Goal: Transaction & Acquisition: Purchase product/service

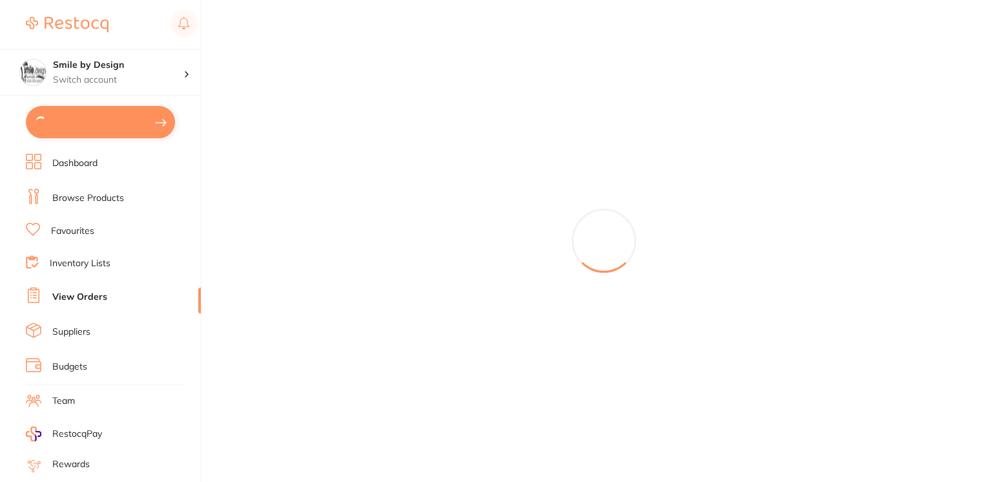
type input "2"
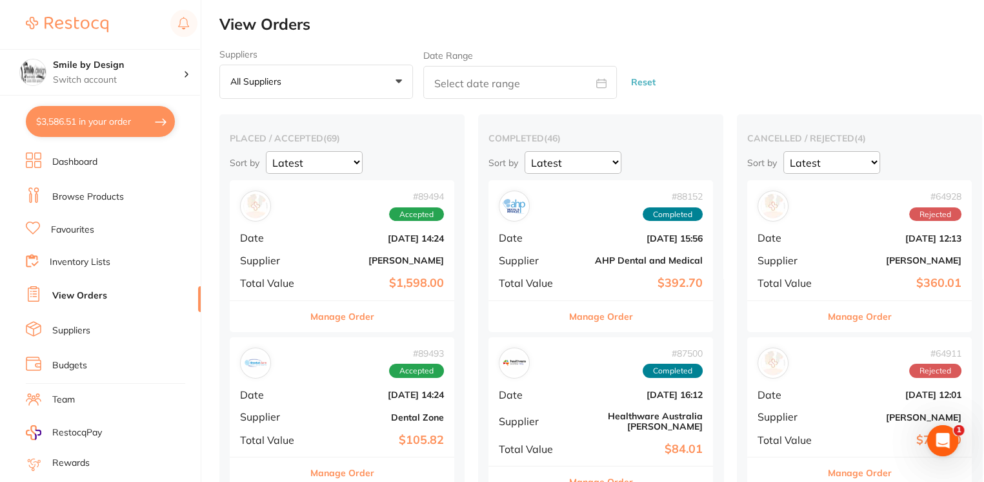
click at [360, 248] on div "# 89494 Accepted Date [DATE] 14:24 Supplier [PERSON_NAME] Total Value $1,598.00" at bounding box center [342, 239] width 225 height 119
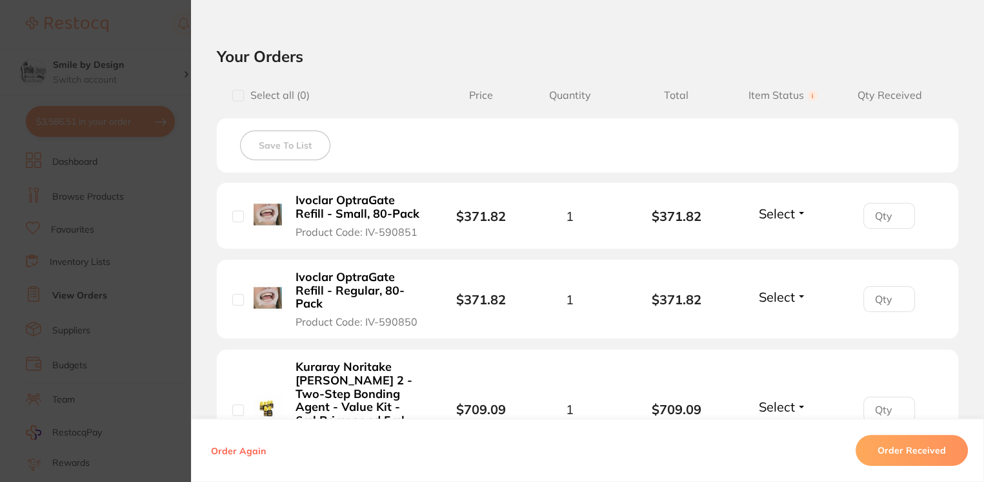
scroll to position [263, 0]
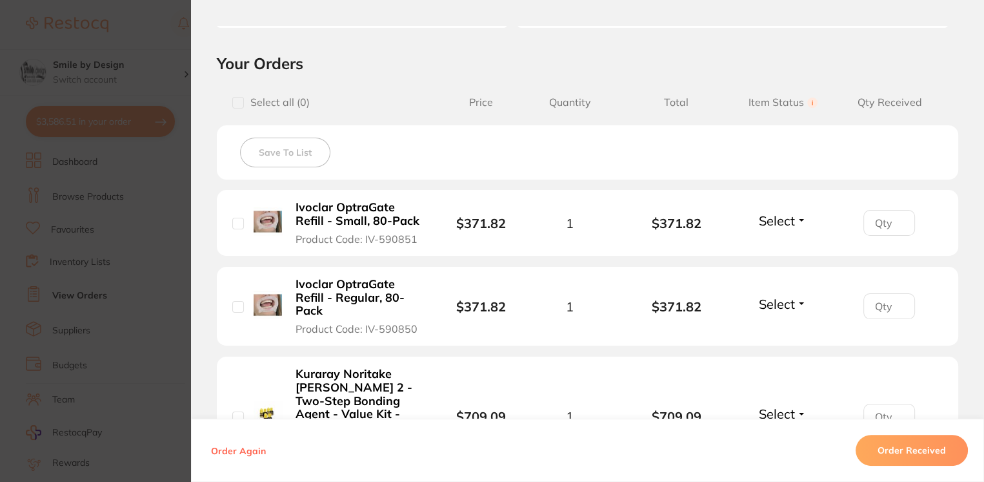
click at [183, 194] on section "Order ID: Restocq- 89494 Order Information Accepted Order Order Date [DATE] 14:…" at bounding box center [492, 241] width 984 height 482
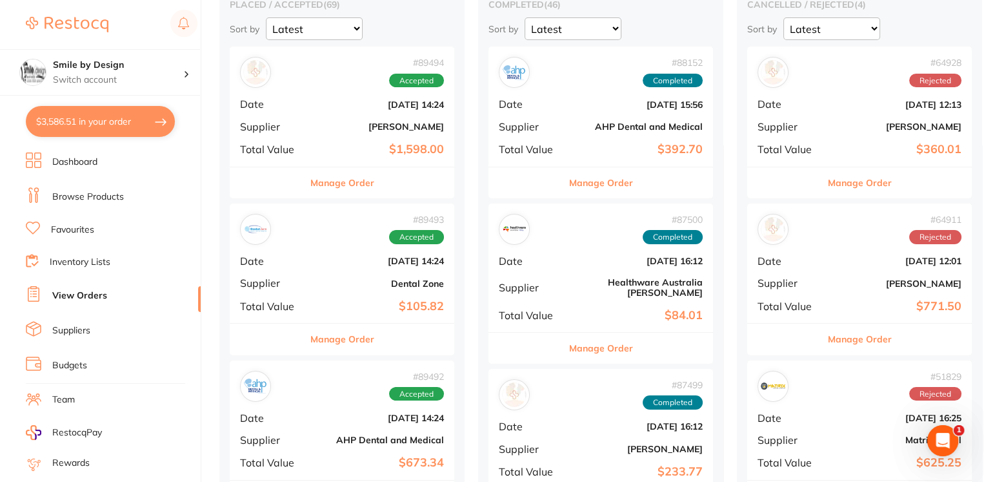
scroll to position [172, 0]
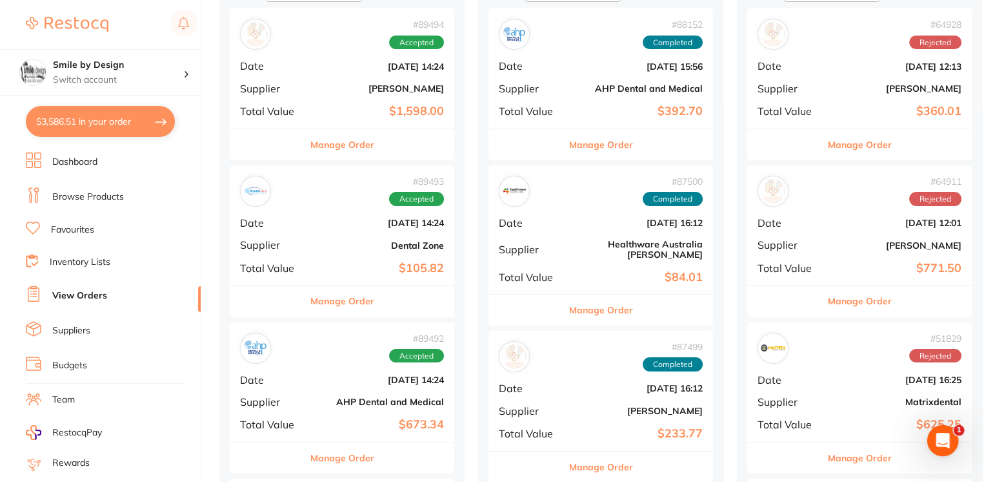
click at [341, 227] on div "# 89493 Accepted Date [DATE] 14:24 Supplier Dental Zone Total Value $105.82" at bounding box center [342, 224] width 225 height 119
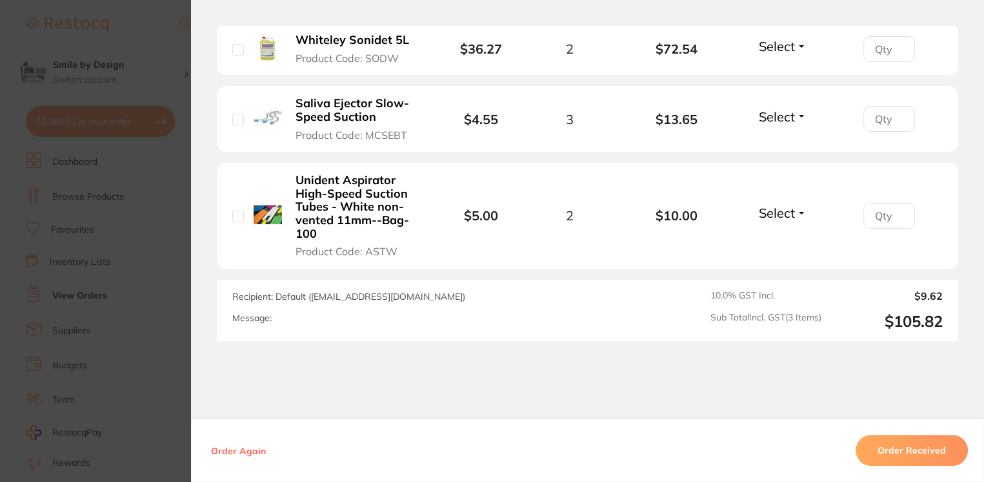
scroll to position [395, 0]
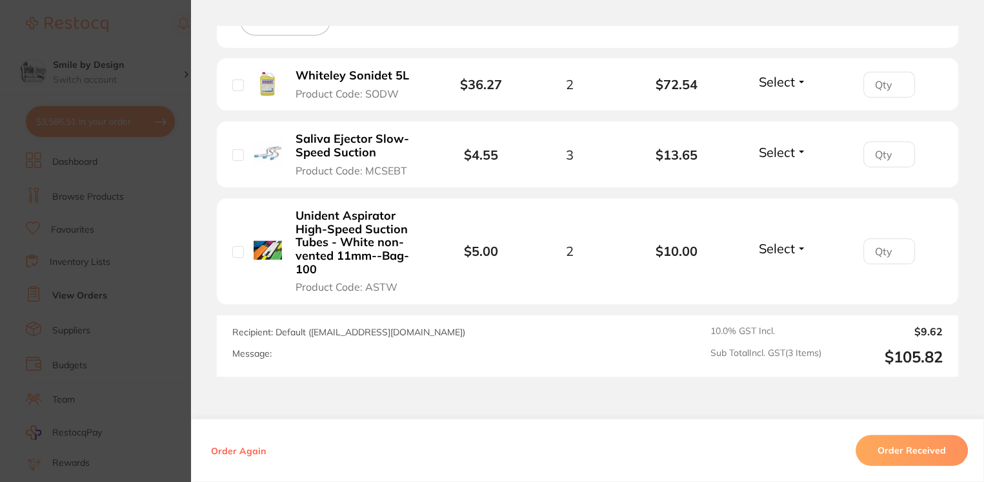
click at [170, 245] on section "Order ID: Restocq- 89493 Order Information Accepted Order Order Date [DATE] 14:…" at bounding box center [492, 241] width 984 height 482
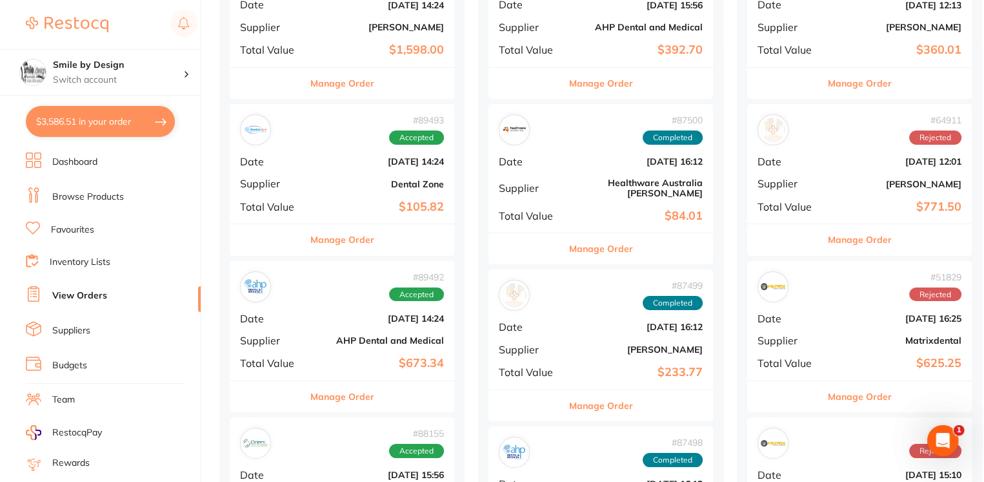
scroll to position [258, 0]
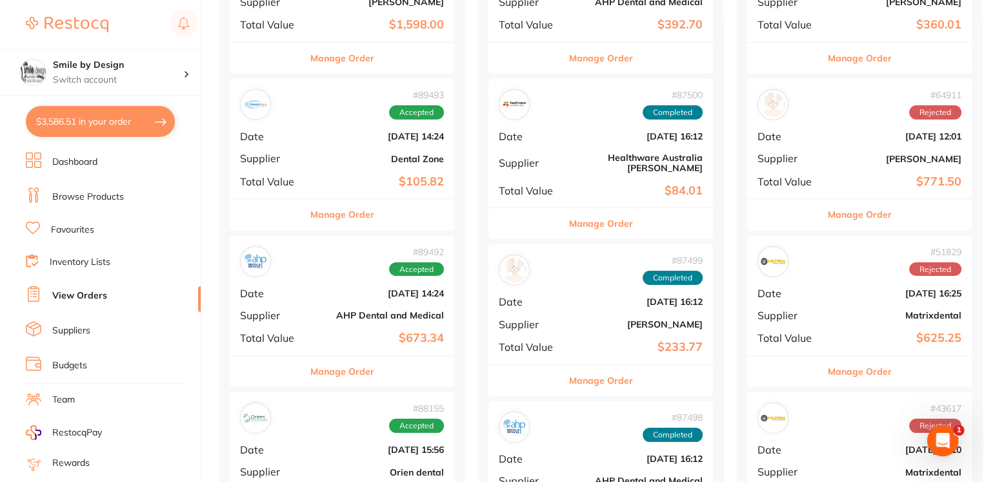
click at [355, 310] on b "AHP Dental and Medical" at bounding box center [379, 315] width 129 height 10
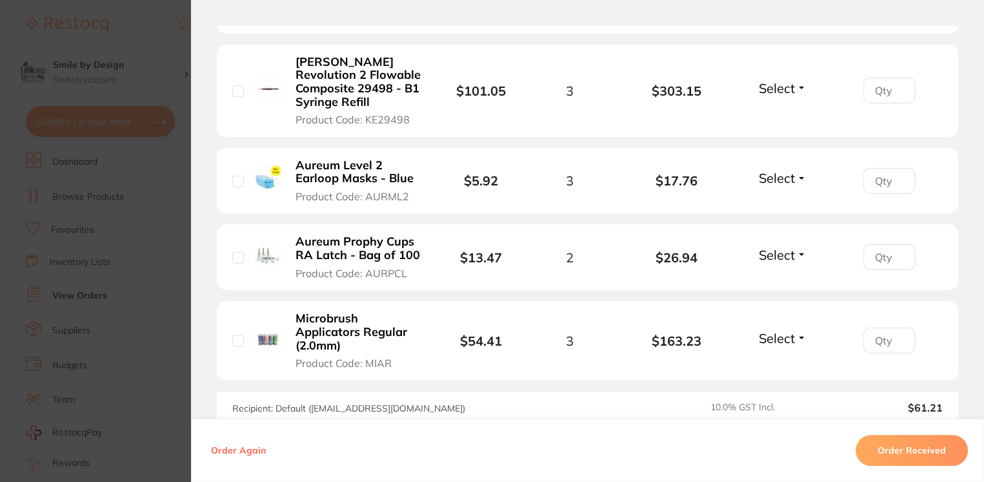
scroll to position [775, 0]
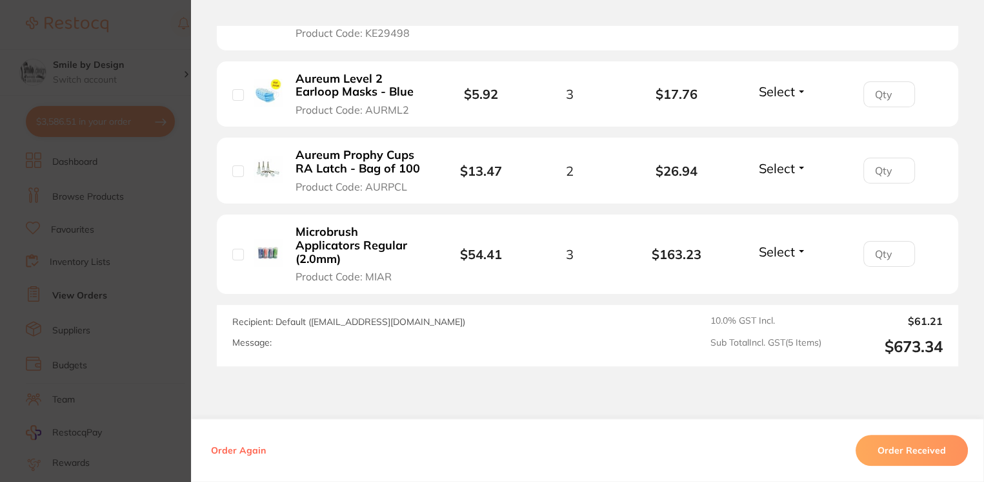
drag, startPoint x: 439, startPoint y: 267, endPoint x: 400, endPoint y: 154, distance: 120.0
click at [400, 154] on b "Aureum Prophy Cups RA Latch - Bag of 100" at bounding box center [359, 161] width 127 height 26
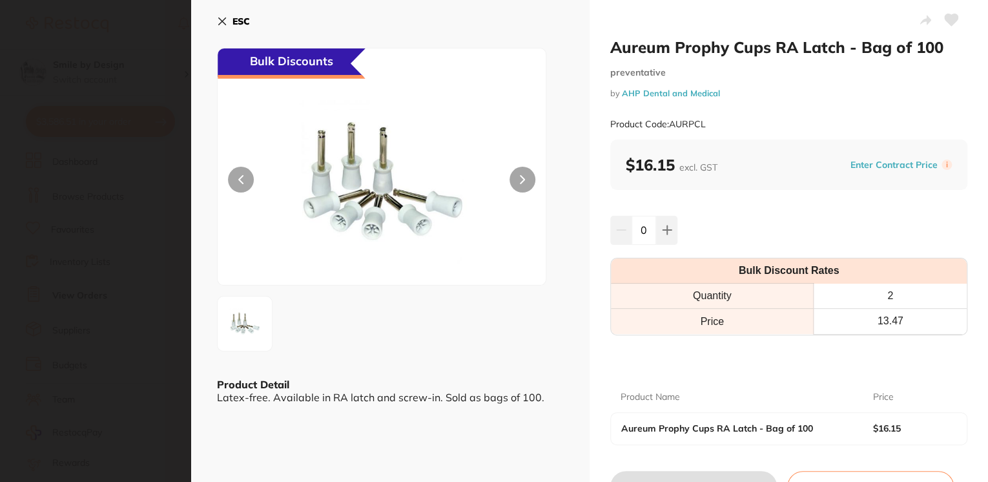
scroll to position [0, 0]
click at [225, 19] on icon at bounding box center [222, 21] width 10 height 10
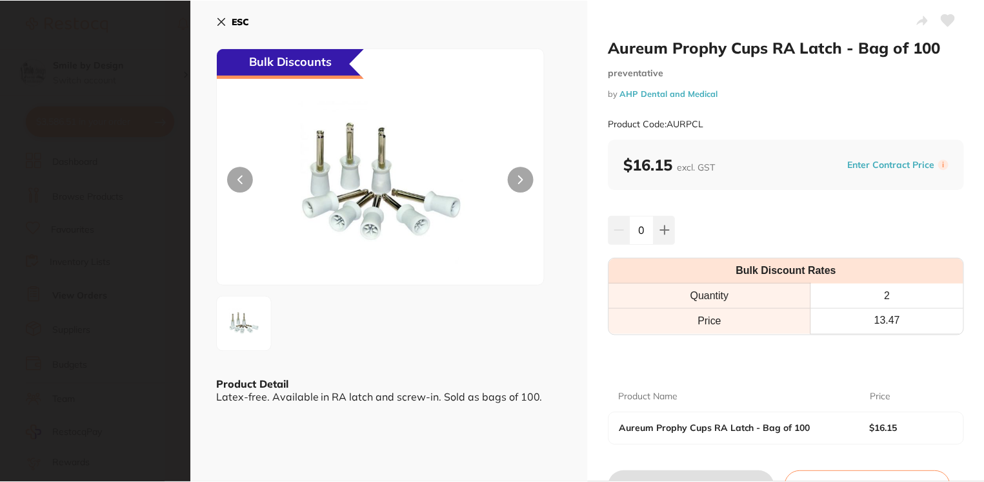
scroll to position [258, 0]
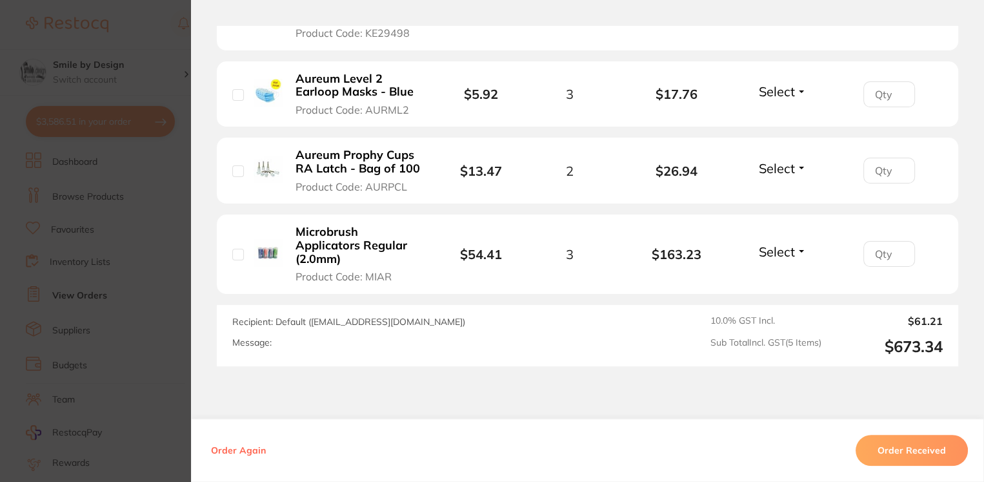
click at [183, 285] on section "Order ID: Restocq- 89492 Order Information Accepted Order Order Date [DATE] 14:…" at bounding box center [492, 241] width 984 height 482
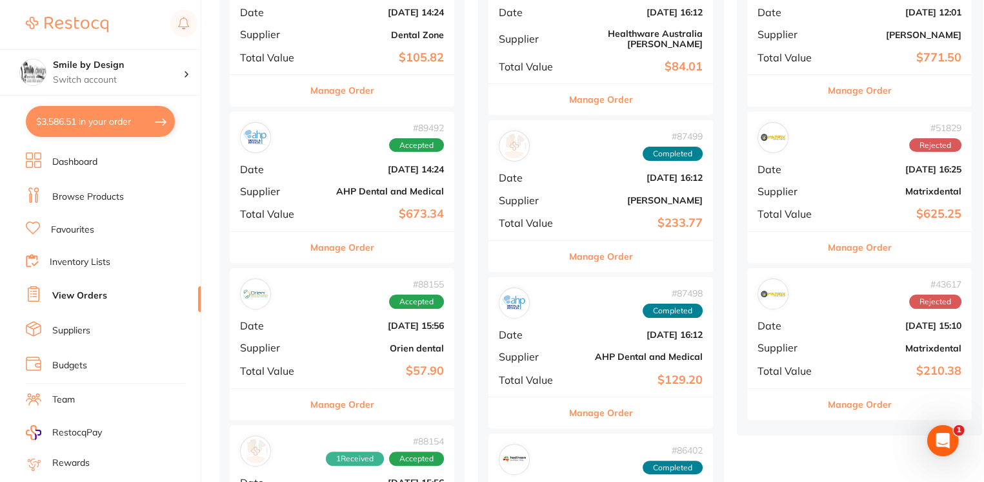
scroll to position [430, 0]
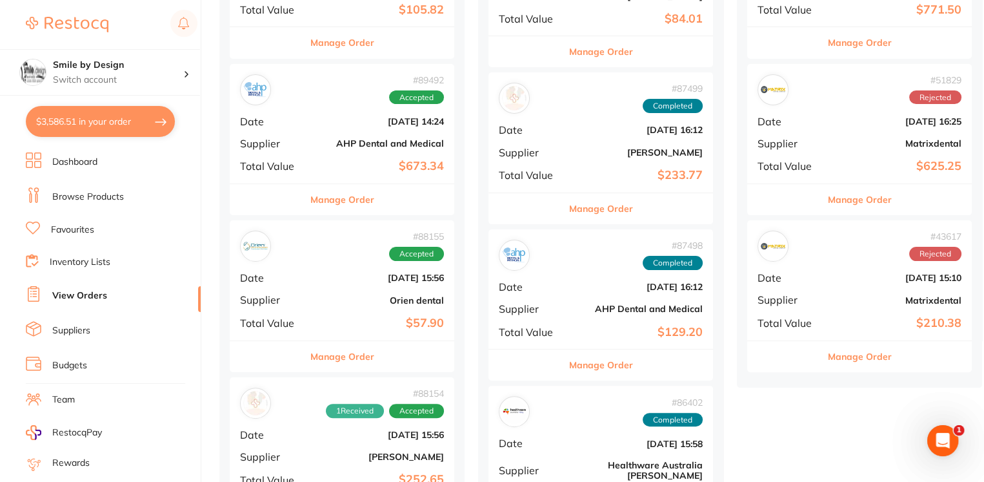
click at [386, 305] on div "# 88155 Accepted Date [DATE] 15:56 Supplier Orien dental Total Value $57.90" at bounding box center [342, 279] width 225 height 119
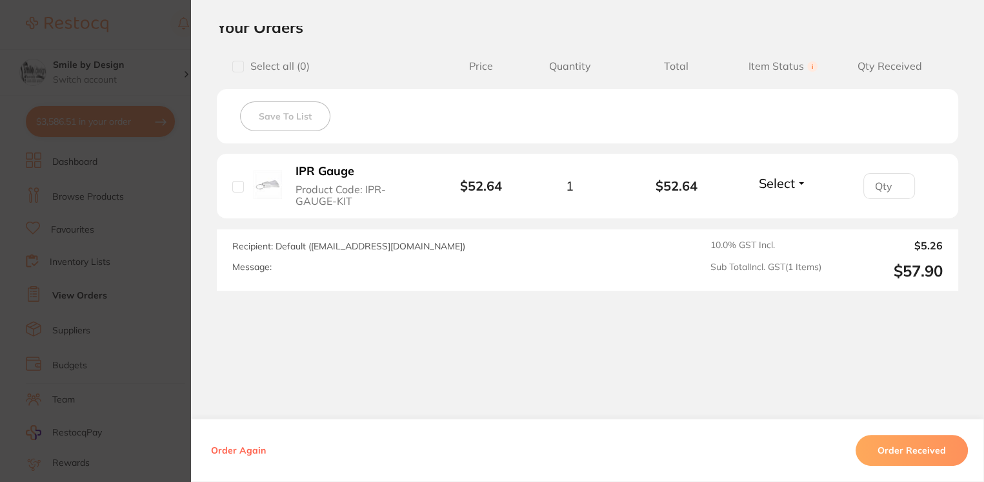
click at [193, 269] on section "Your Orders Select all ( 0 ) Price Quantity Total Item Status You can use this …" at bounding box center [587, 153] width 793 height 273
click at [185, 272] on section "Order ID: Restocq- 88155 Order Information Accepted Order Order Date [DATE] 15:…" at bounding box center [492, 241] width 984 height 482
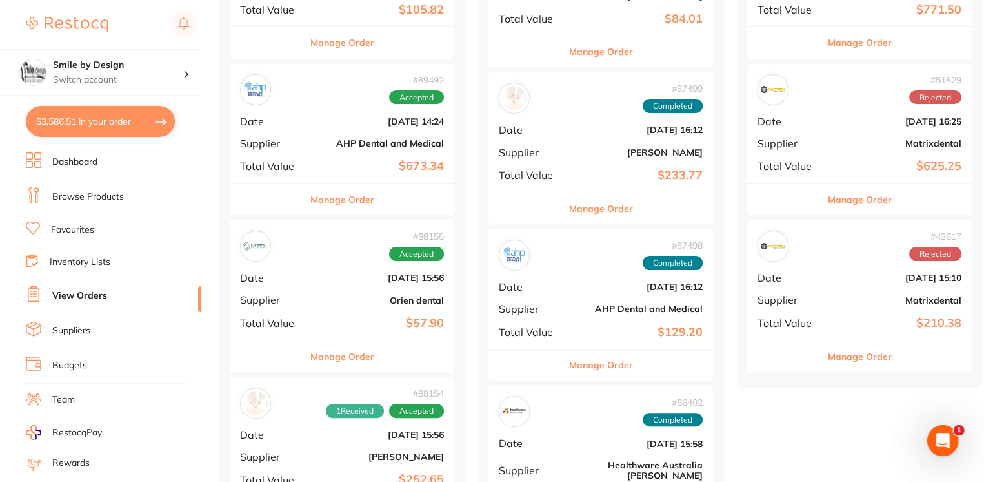
click at [183, 272] on ul "Dashboard Browse Products Favourites Inventory Lists View Orders Suppliers Budg…" at bounding box center [113, 374] width 175 height 445
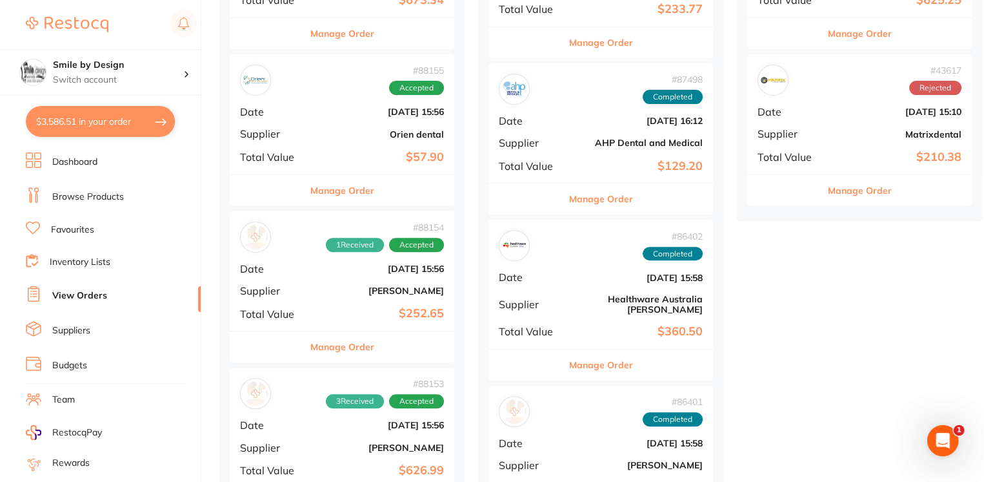
scroll to position [688, 0]
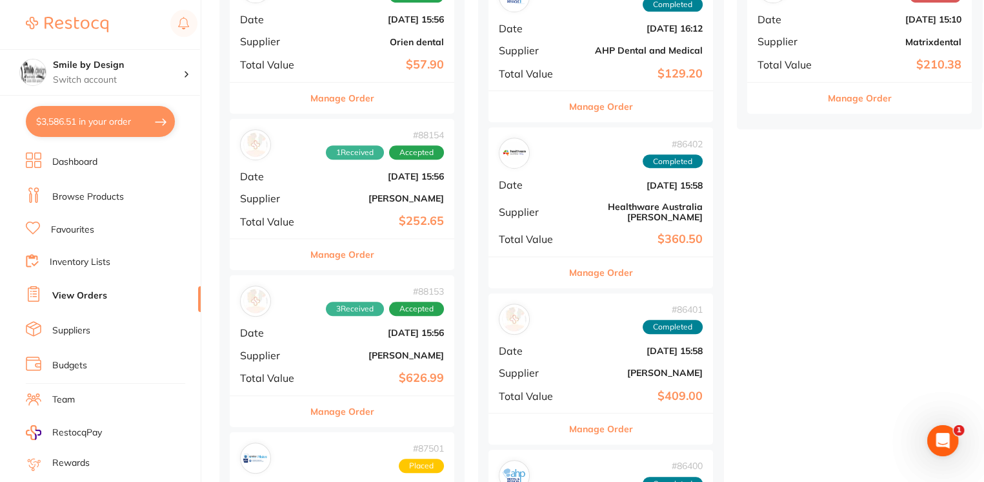
click at [327, 321] on div "# 88153 3 Received Accepted Date [DATE] 15:56 Supplier [PERSON_NAME] Total Valu…" at bounding box center [342, 334] width 225 height 119
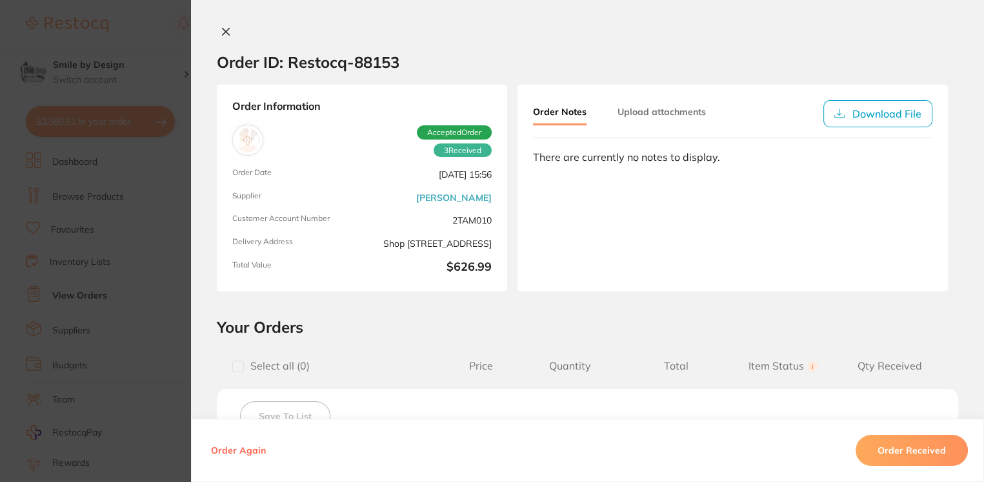
click at [177, 256] on section "Order ID: Restocq- 88153 Order Information 3 Received Accepted Order Order Date…" at bounding box center [492, 241] width 984 height 482
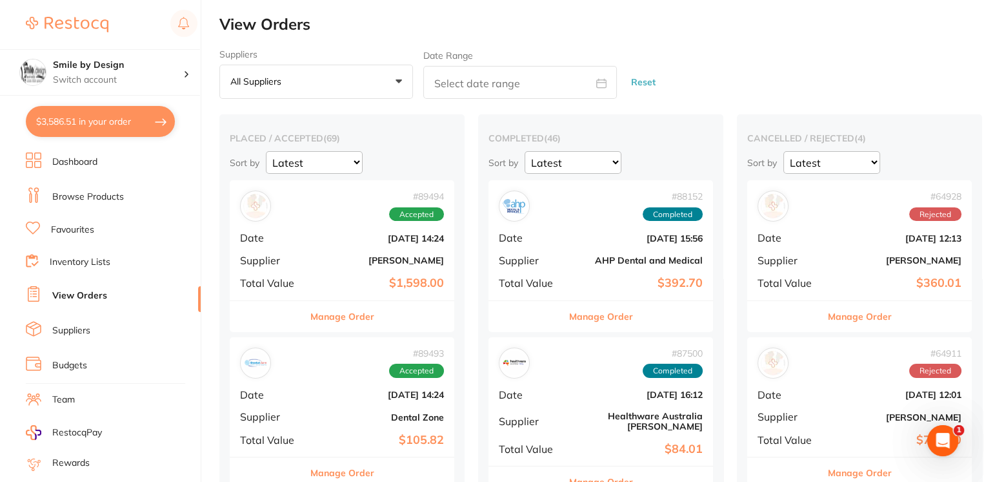
click at [847, 221] on div "# 64928 Rejected Date [DATE] 12:13 Supplier [PERSON_NAME] Total Value $360.01" at bounding box center [859, 239] width 225 height 119
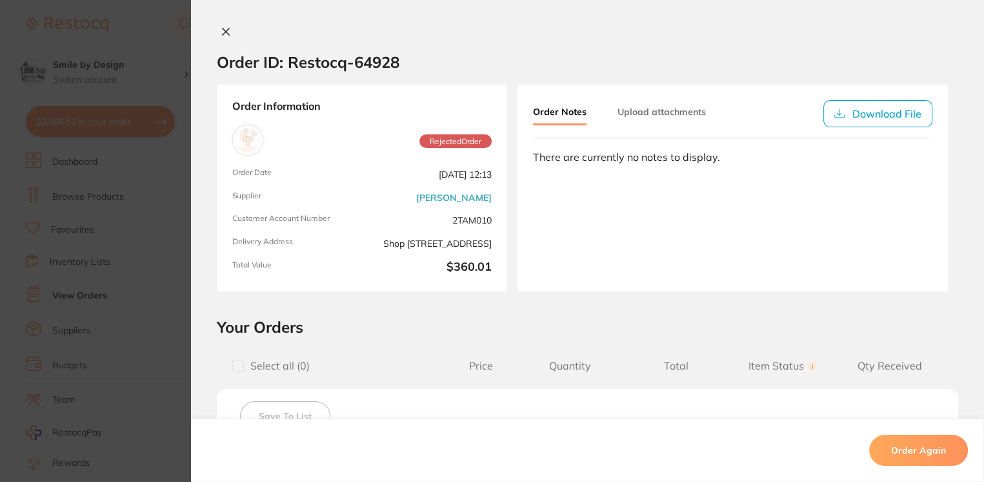
click at [825, 269] on div "Order Notes Upload attachments Download File There are currently no notes to di…" at bounding box center [733, 188] width 431 height 207
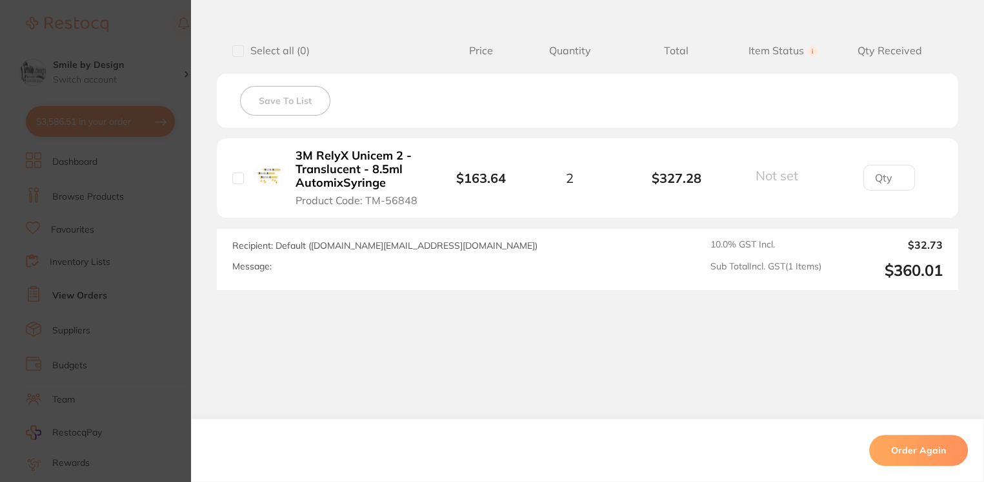
click at [173, 312] on section "Order ID: Restocq- 64928 Order Information Rejected Order Order Date [DATE] 12:…" at bounding box center [492, 241] width 984 height 482
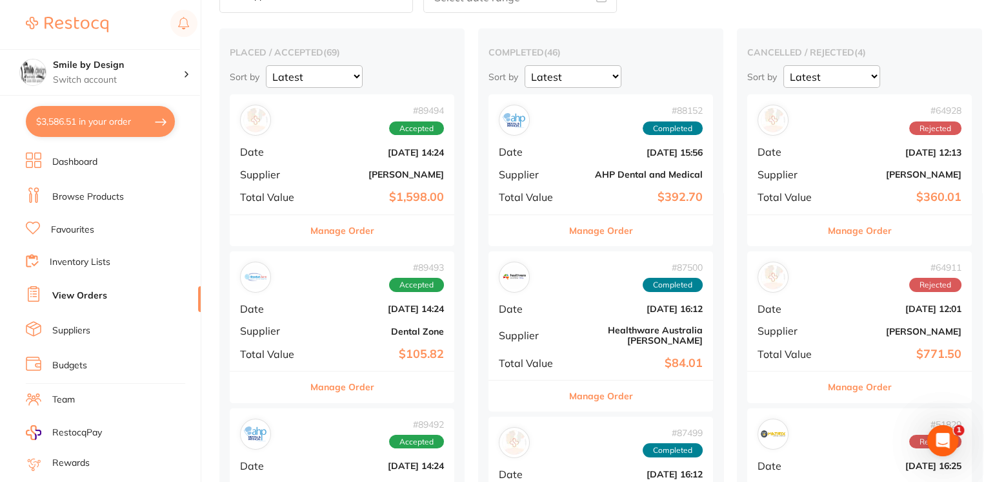
click at [840, 321] on div "# 64911 Rejected Date [DATE] 12:01 Supplier [PERSON_NAME] Total Value $771.50" at bounding box center [859, 310] width 225 height 119
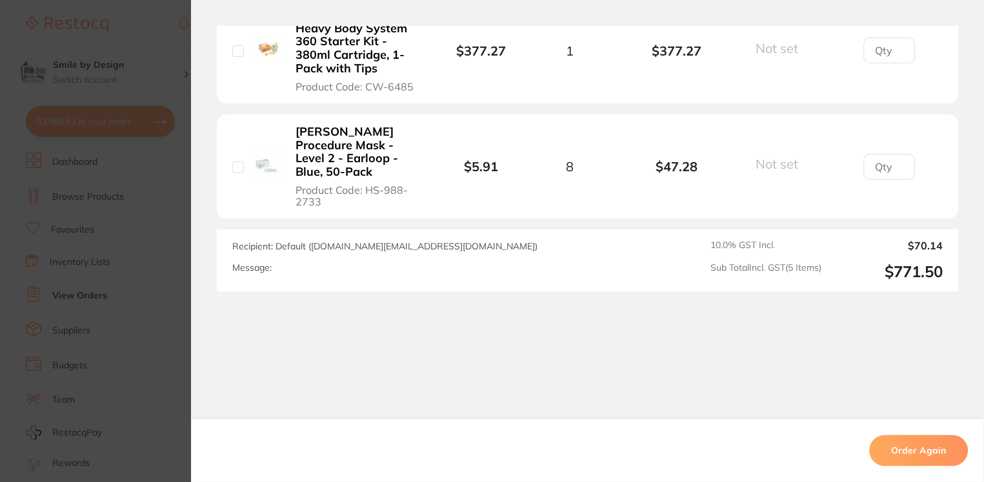
click at [149, 268] on section "Order ID: Restocq- 64911 Order Information Rejected Order Order Date [DATE] 12:…" at bounding box center [492, 241] width 984 height 482
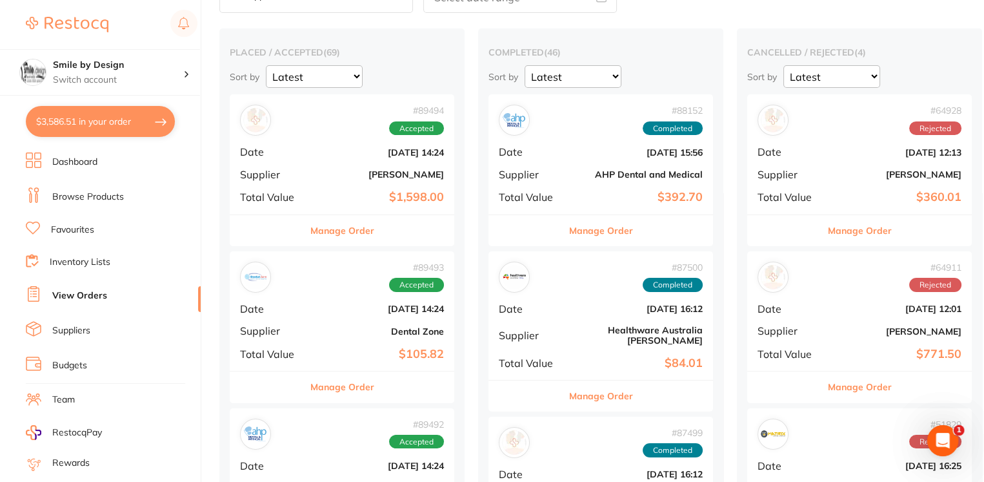
click at [539, 178] on span "Supplier" at bounding box center [531, 174] width 65 height 12
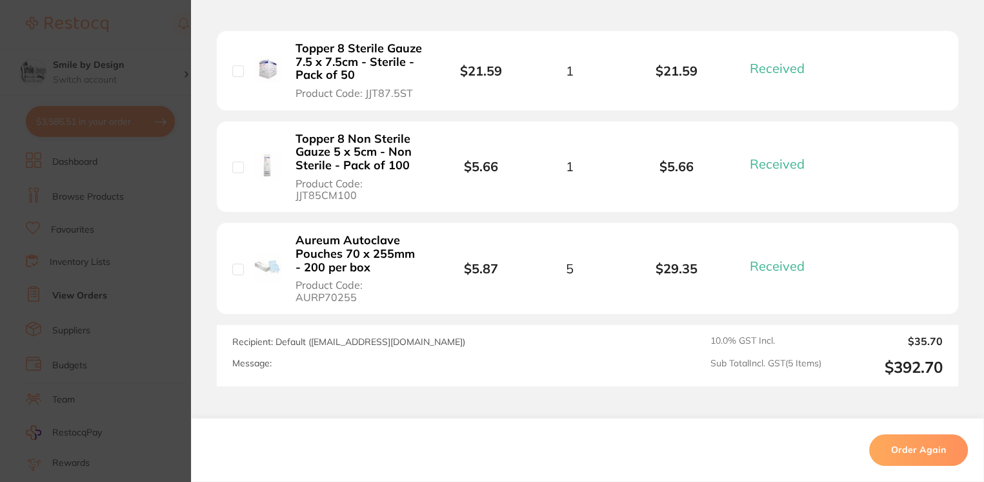
click at [187, 307] on section "Order ID: Restocq- 88152 Order Information 5 Received Completed Order Order Dat…" at bounding box center [492, 241] width 984 height 482
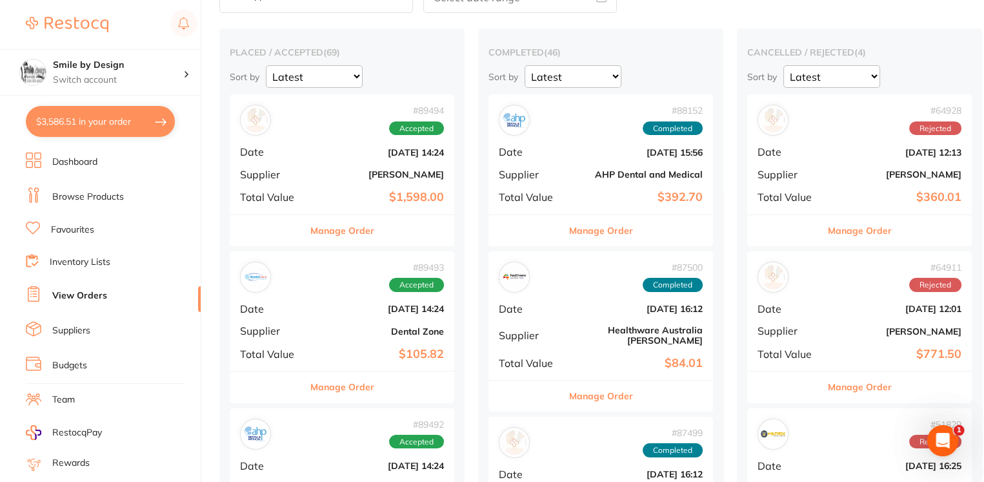
click at [567, 307] on div "# 87500 Completed Date [DATE] 16:12 Supplier Healthware [GEOGRAPHIC_DATA] [PERS…" at bounding box center [601, 315] width 225 height 128
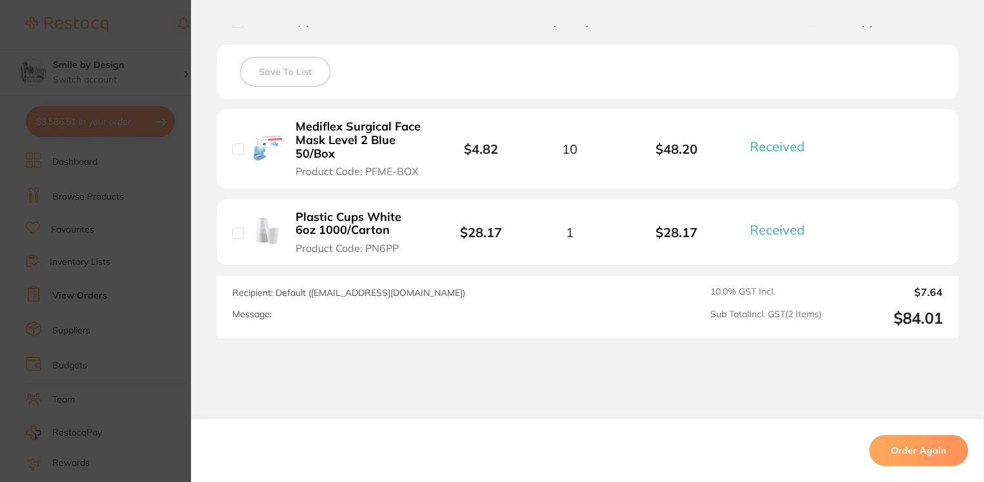
click at [310, 148] on b "Mediflex Surgical Face Mask Level 2 Blue 50/Box" at bounding box center [359, 140] width 127 height 40
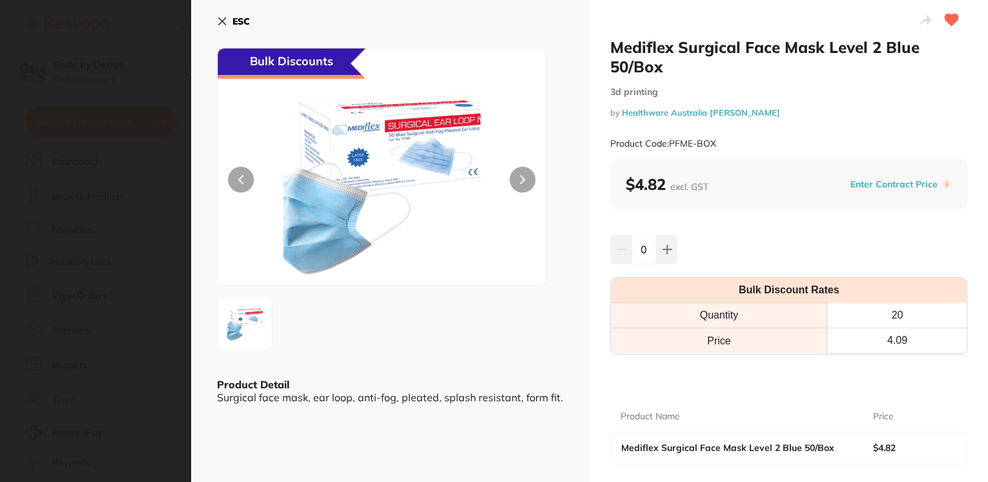
click at [219, 17] on icon at bounding box center [222, 21] width 10 height 10
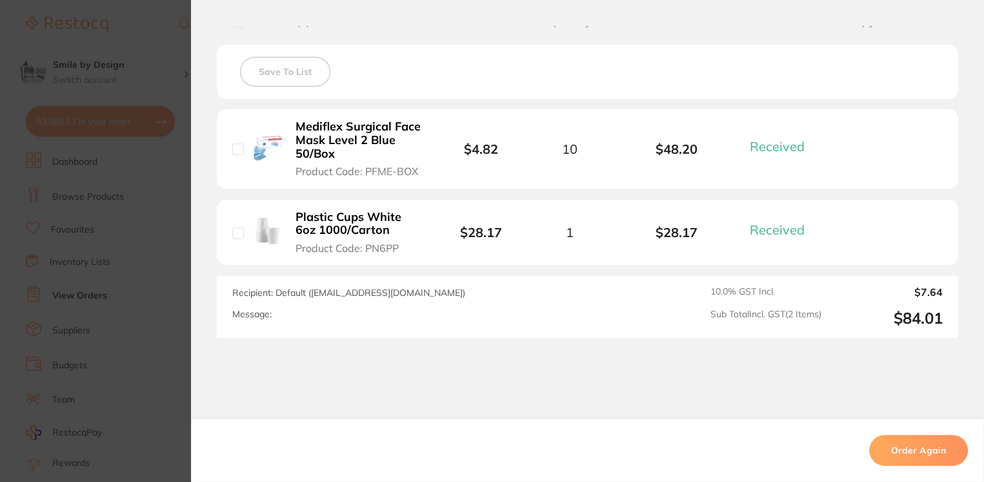
click at [163, 289] on section "Order ID: Restocq- 87500 Order Information 2 Received Completed Order Order Dat…" at bounding box center [492, 241] width 984 height 482
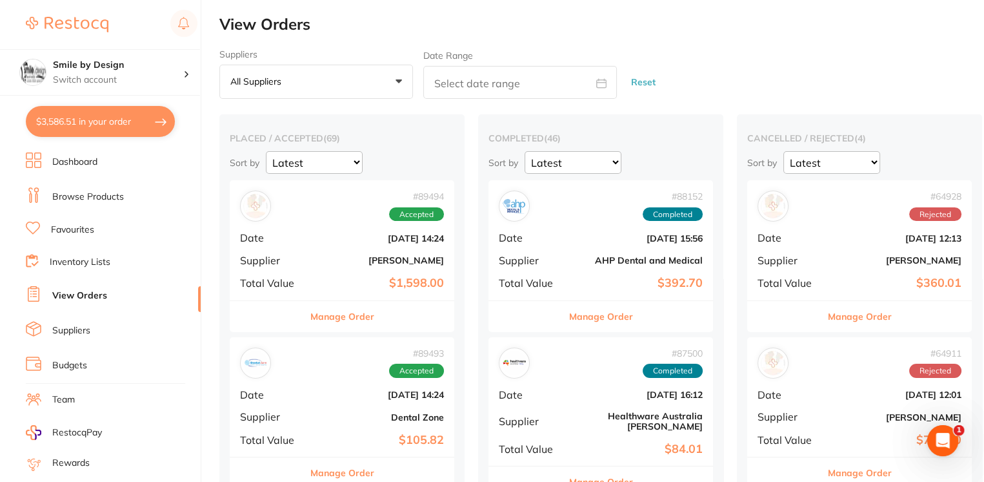
click at [91, 160] on link "Dashboard" at bounding box center [74, 162] width 45 height 13
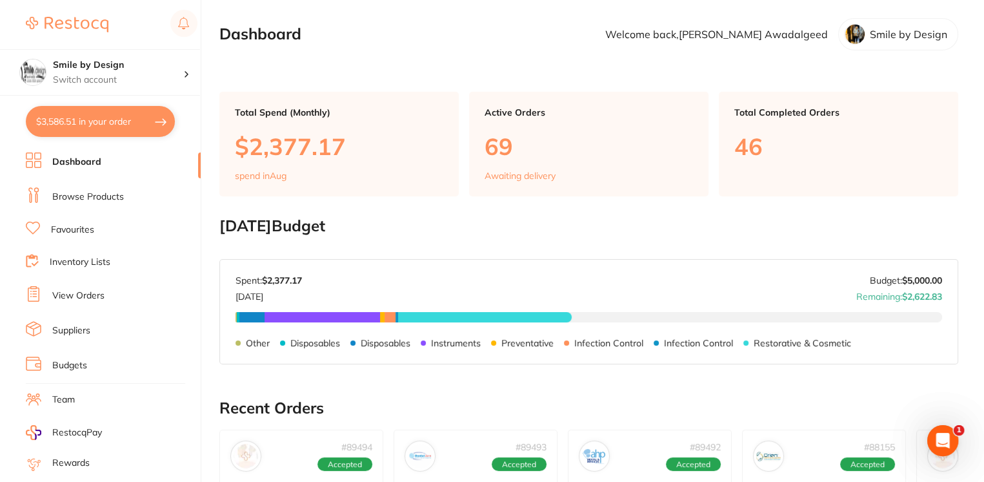
drag, startPoint x: 85, startPoint y: 195, endPoint x: 122, endPoint y: 185, distance: 38.8
click at [85, 195] on link "Browse Products" at bounding box center [88, 196] width 72 height 13
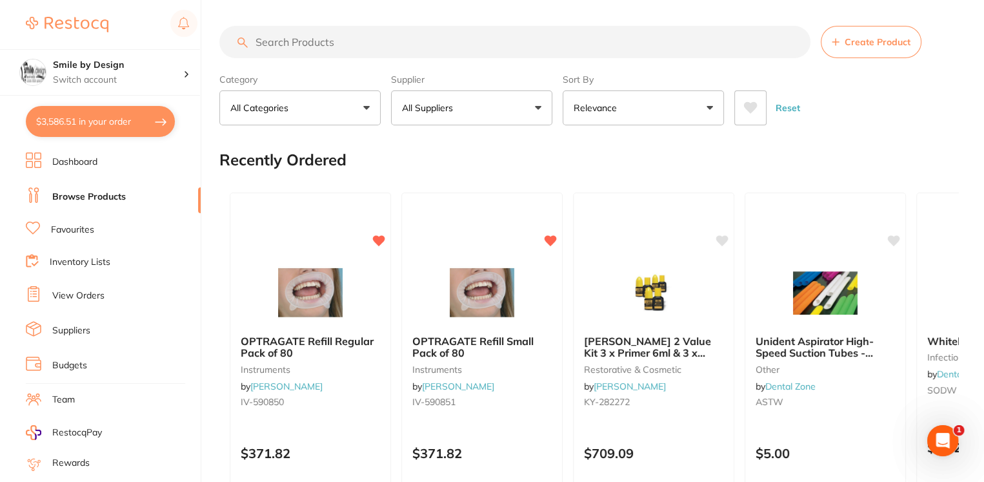
click at [463, 39] on input "search" at bounding box center [514, 42] width 591 height 32
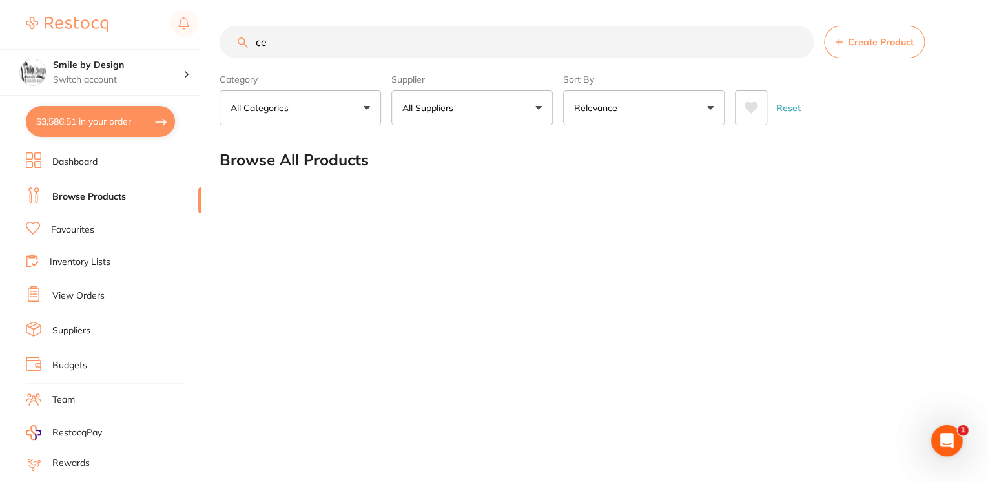
type input "c"
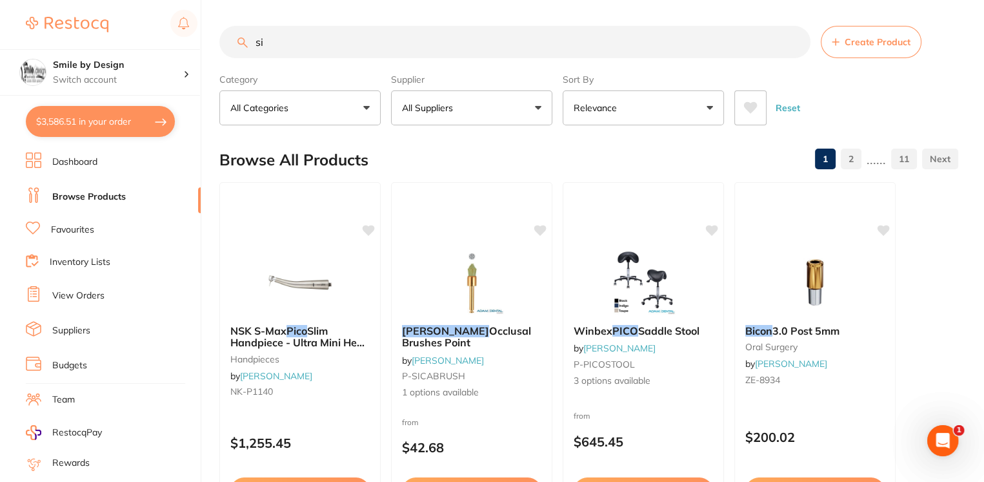
type input "s"
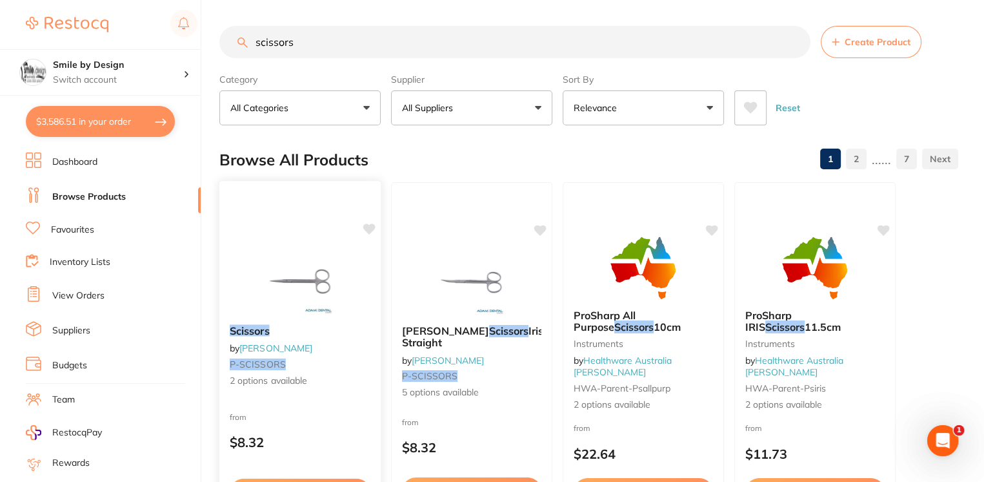
type input "scissors"
click at [278, 281] on img at bounding box center [300, 281] width 85 height 65
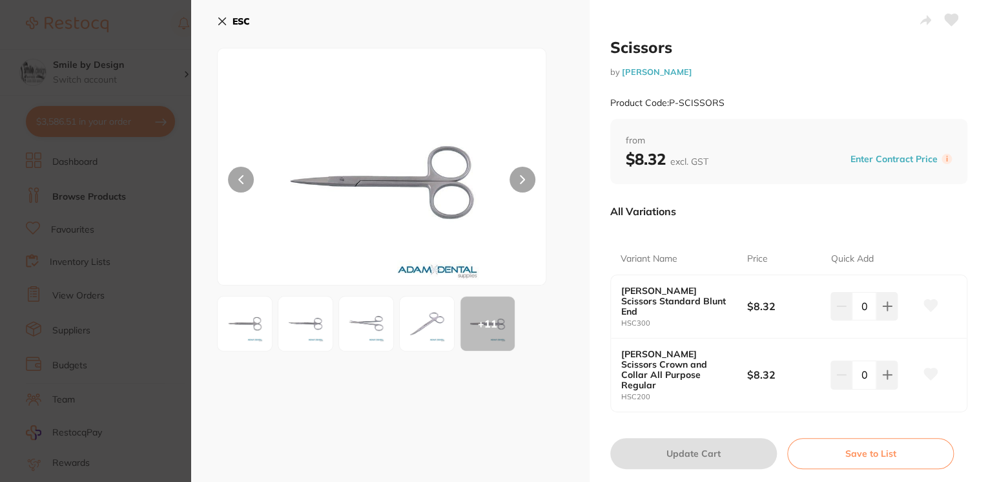
click at [518, 181] on button at bounding box center [522, 180] width 26 height 26
click at [233, 180] on button at bounding box center [241, 180] width 26 height 26
click at [516, 165] on div at bounding box center [381, 167] width 329 height 238
click at [522, 174] on button at bounding box center [522, 180] width 26 height 26
click at [233, 178] on button at bounding box center [241, 180] width 26 height 26
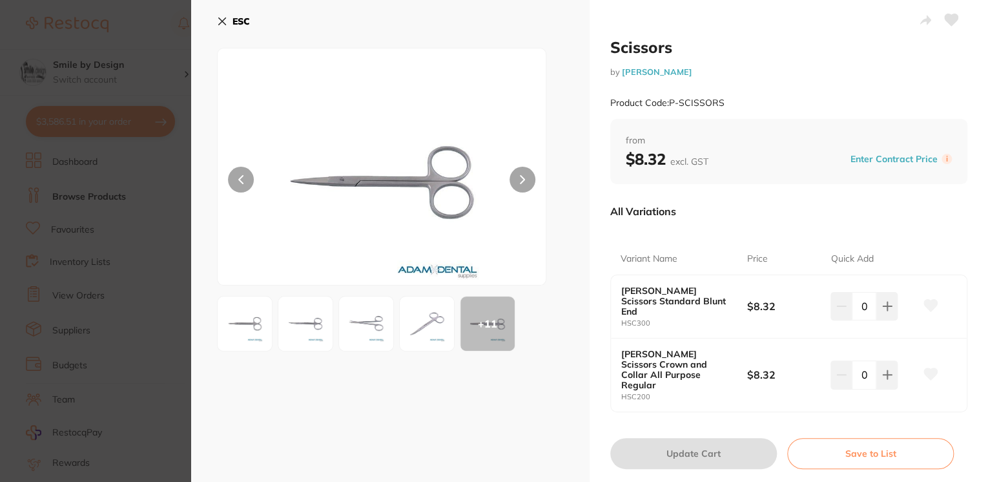
click at [524, 176] on button at bounding box center [522, 180] width 26 height 26
click at [233, 335] on img at bounding box center [244, 323] width 46 height 46
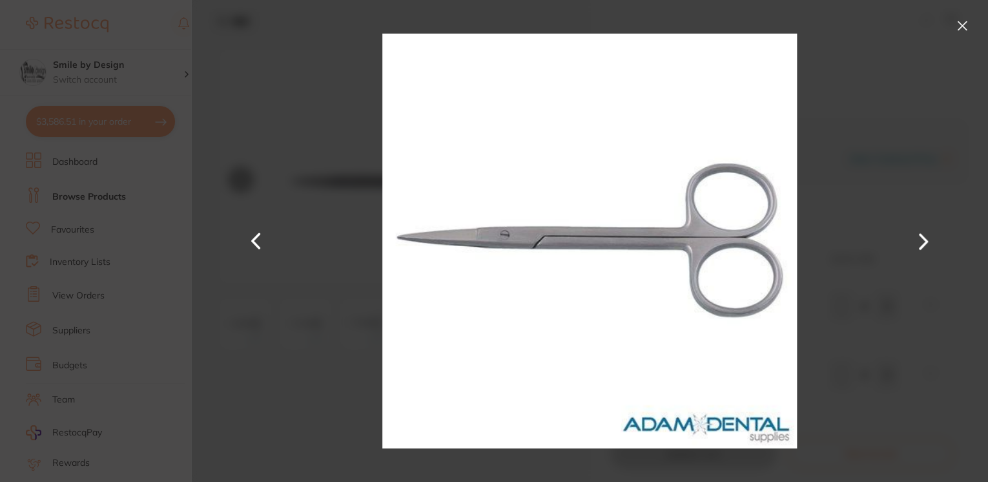
click at [956, 20] on button at bounding box center [961, 25] width 21 height 21
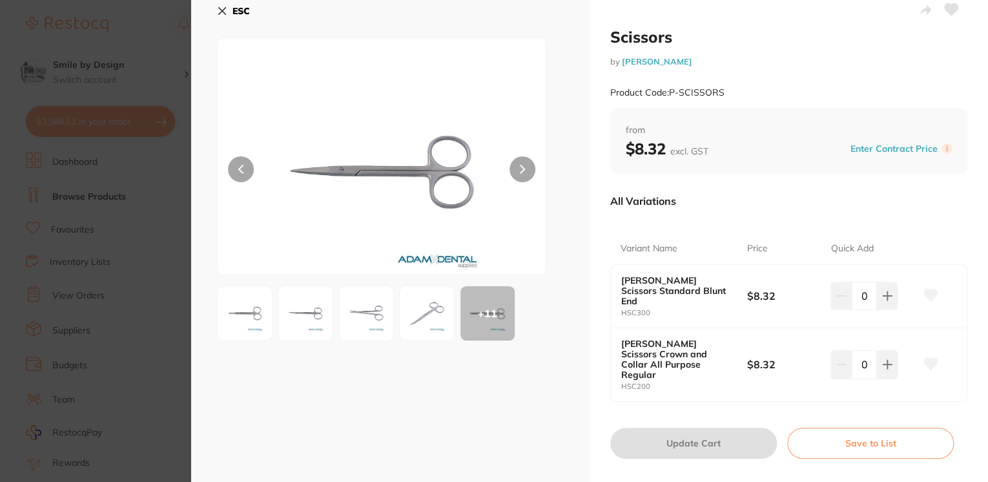
scroll to position [13, 0]
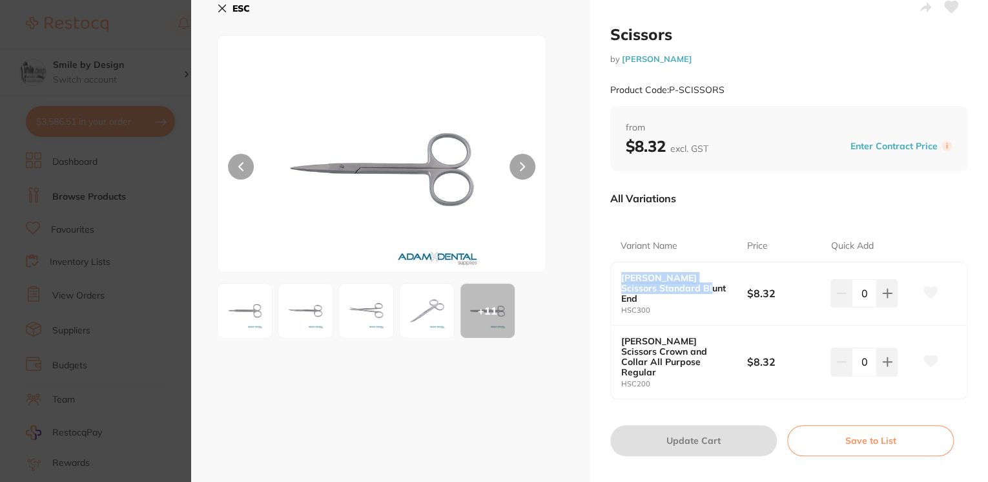
drag, startPoint x: 706, startPoint y: 289, endPoint x: 619, endPoint y: 279, distance: 87.0
click at [621, 279] on b "[PERSON_NAME] Scissors Standard Blunt End" at bounding box center [677, 287] width 113 height 31
drag, startPoint x: 619, startPoint y: 279, endPoint x: 625, endPoint y: 277, distance: 6.7
copy b "[PERSON_NAME] Scissors Standard Blunt End"
drag, startPoint x: 669, startPoint y: 346, endPoint x: 657, endPoint y: 350, distance: 12.9
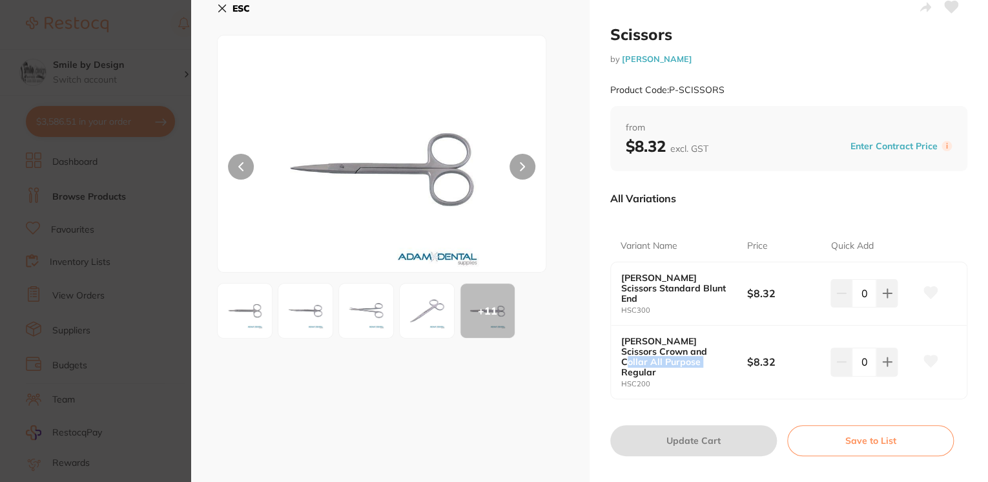
click at [657, 350] on b "[PERSON_NAME] Scissors Crown and Collar All Purpose Regular" at bounding box center [677, 356] width 113 height 41
click at [658, 351] on b "[PERSON_NAME] Scissors Crown and Collar All Purpose Regular" at bounding box center [677, 356] width 113 height 41
drag, startPoint x: 658, startPoint y: 351, endPoint x: 635, endPoint y: 338, distance: 26.9
click at [635, 338] on b "[PERSON_NAME] Scissors Crown and Collar All Purpose Regular" at bounding box center [677, 356] width 113 height 41
drag, startPoint x: 635, startPoint y: 338, endPoint x: 617, endPoint y: 327, distance: 20.8
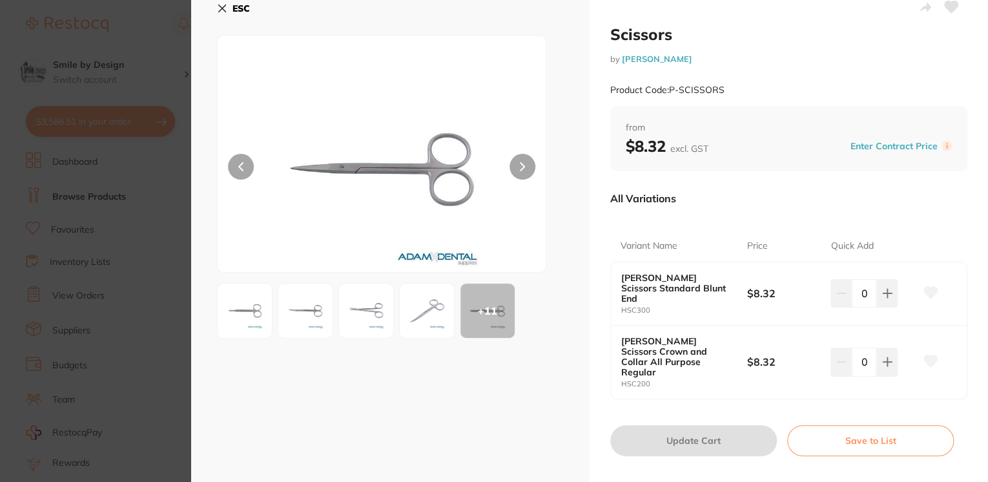
click at [617, 327] on div "[PERSON_NAME] Scissors Crown and Collar All Purpose Regular HSC200 $8.32 0" at bounding box center [789, 361] width 356 height 73
click at [882, 298] on icon at bounding box center [887, 293] width 10 height 10
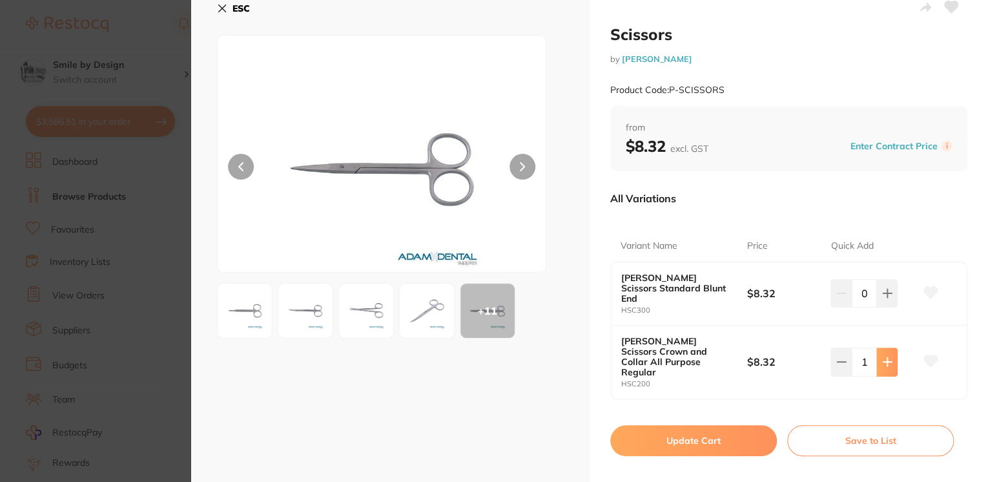
click at [887, 298] on icon at bounding box center [887, 293] width 10 height 10
type input "2"
click at [720, 427] on button "Update Cart" at bounding box center [693, 440] width 167 height 31
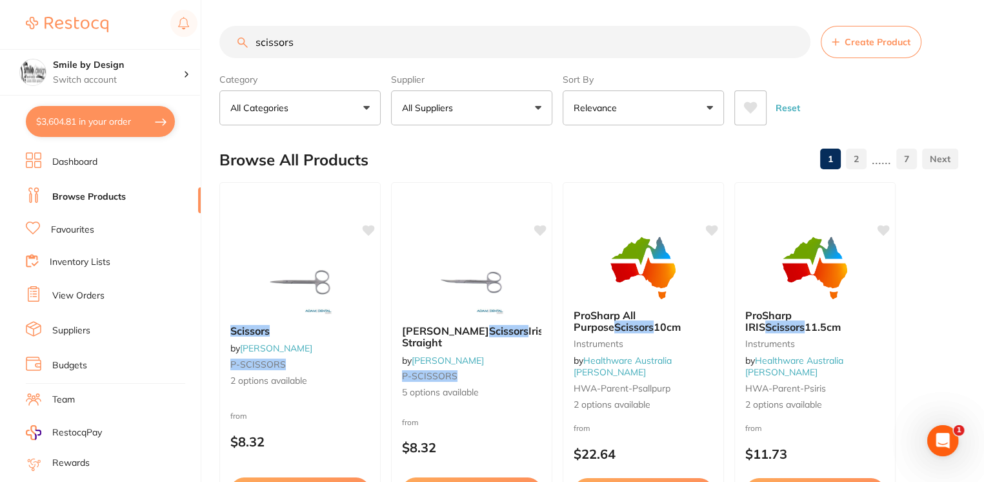
drag, startPoint x: 265, startPoint y: 292, endPoint x: 329, endPoint y: 287, distance: 64.1
click at [265, 292] on img at bounding box center [300, 282] width 84 height 65
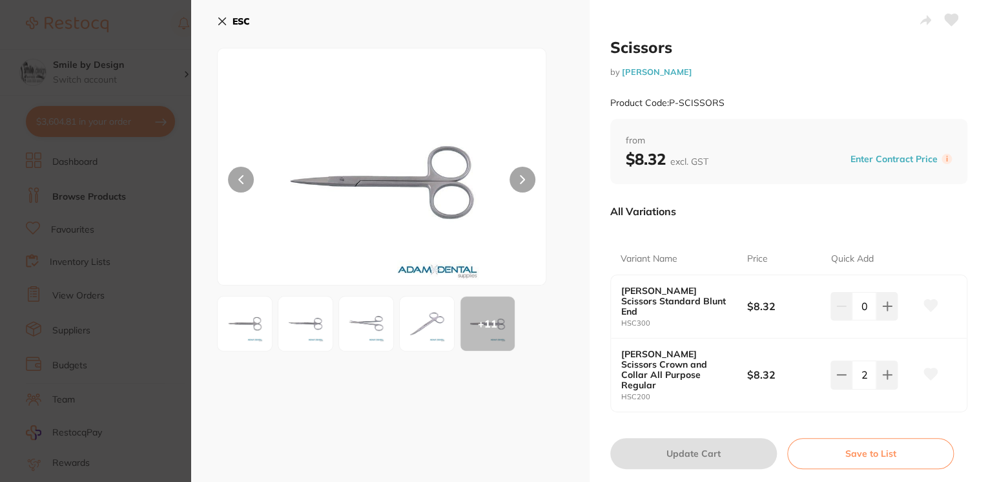
click at [877, 320] on button at bounding box center [886, 306] width 21 height 28
type input "3"
click at [646, 438] on button "Update Cart" at bounding box center [693, 453] width 167 height 31
type input "3"
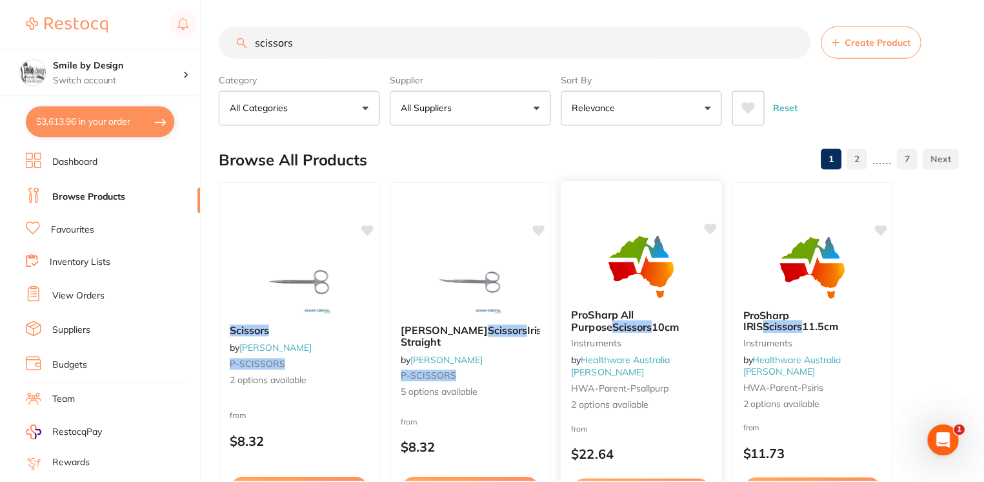
scroll to position [1, 0]
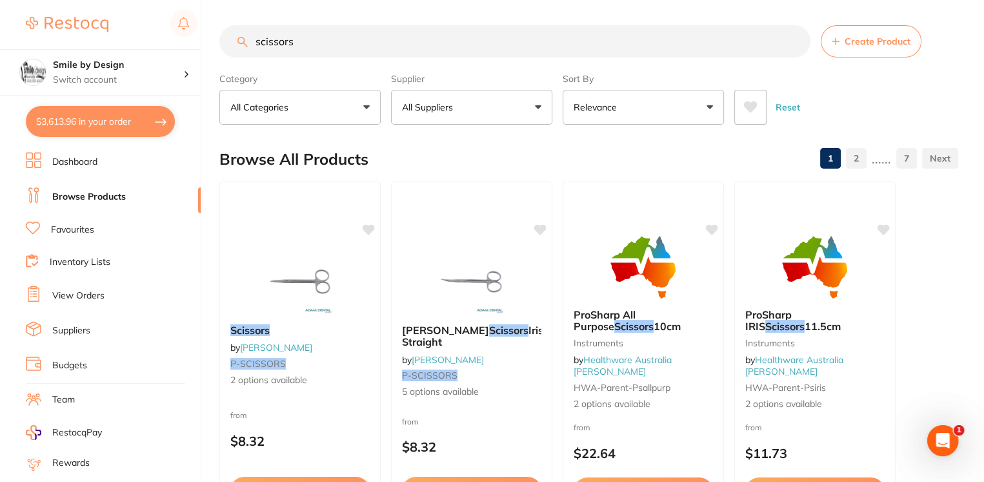
click at [106, 152] on section "Smile by Design Switch account Smile by Design - North Sydney Smile by Design $…" at bounding box center [100, 241] width 201 height 482
click at [88, 167] on link "Dashboard" at bounding box center [74, 162] width 45 height 13
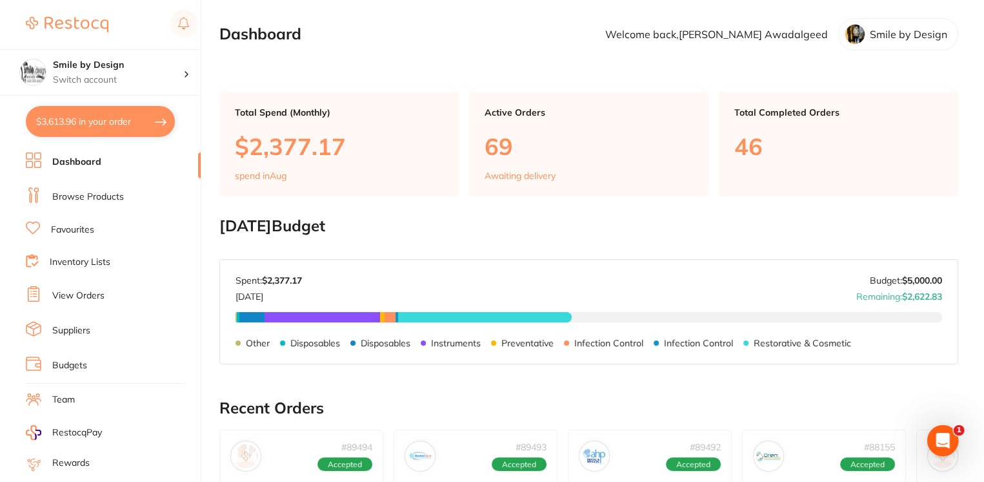
drag, startPoint x: 123, startPoint y: 193, endPoint x: 121, endPoint y: 199, distance: 6.7
click at [121, 199] on li "Browse Products" at bounding box center [113, 196] width 175 height 19
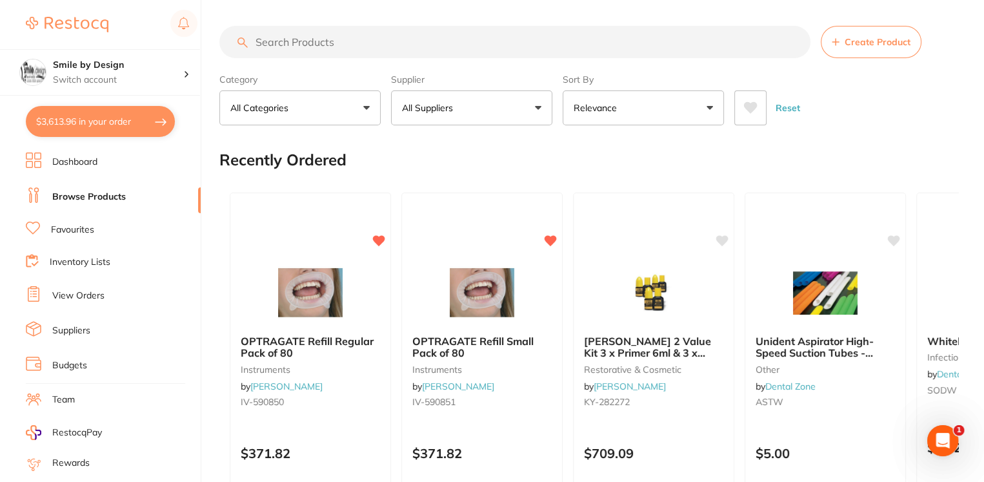
click at [330, 36] on input "search" at bounding box center [514, 42] width 591 height 32
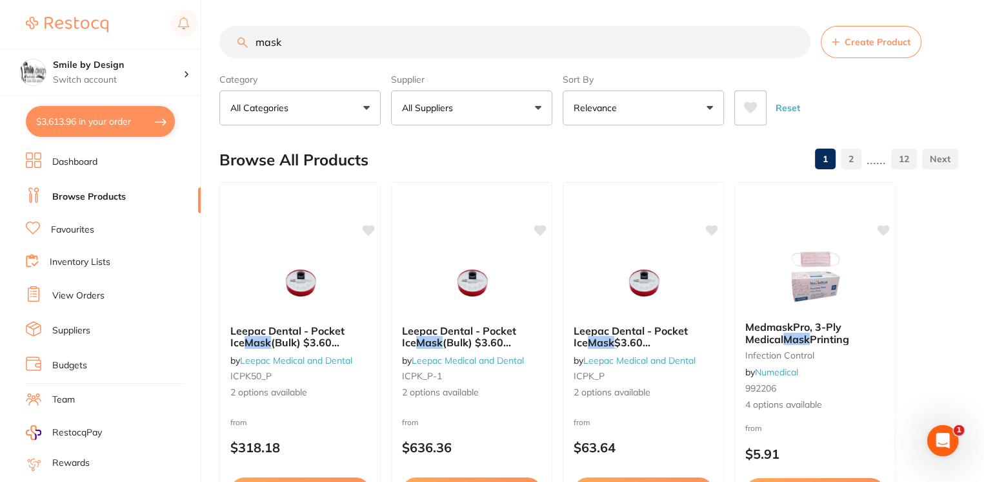
click at [419, 36] on input "mask" at bounding box center [514, 42] width 591 height 32
click at [242, 47] on div "mask Create Product" at bounding box center [588, 42] width 739 height 32
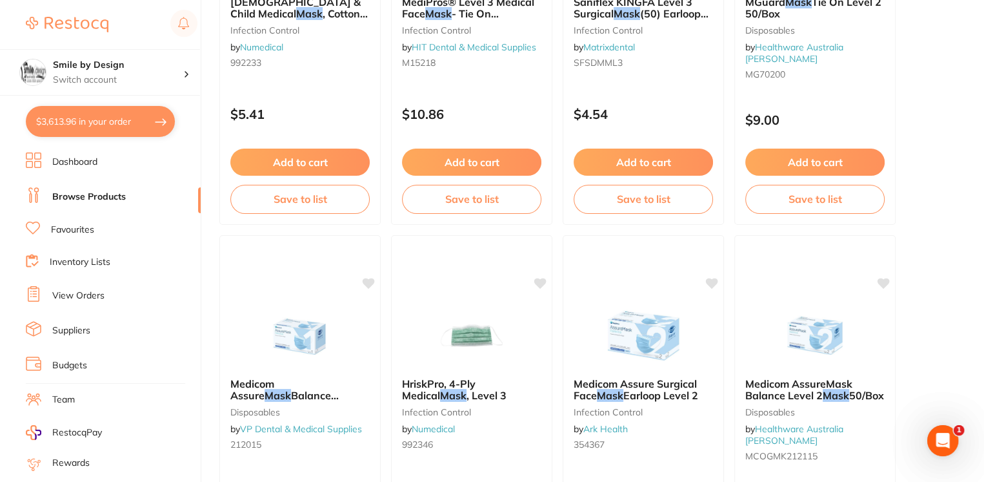
scroll to position [946, 0]
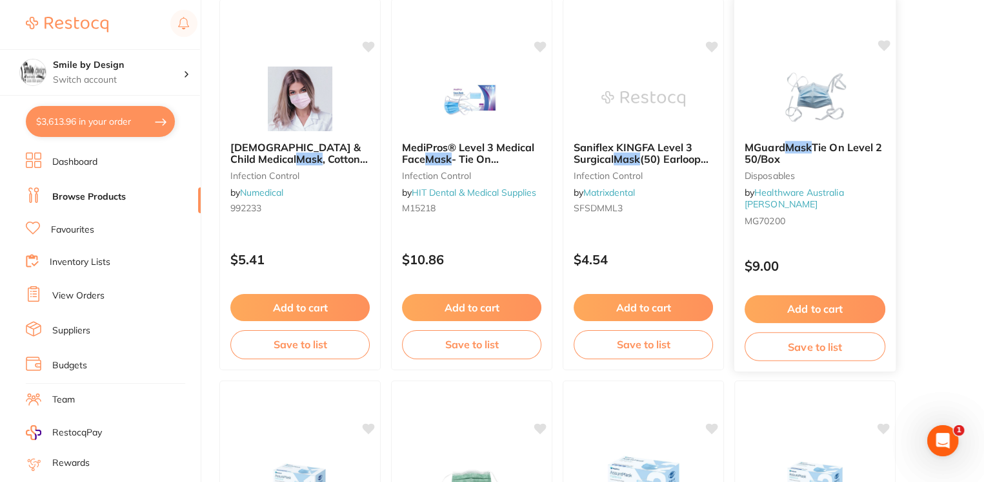
click at [808, 145] on em "Mask" at bounding box center [799, 146] width 26 height 13
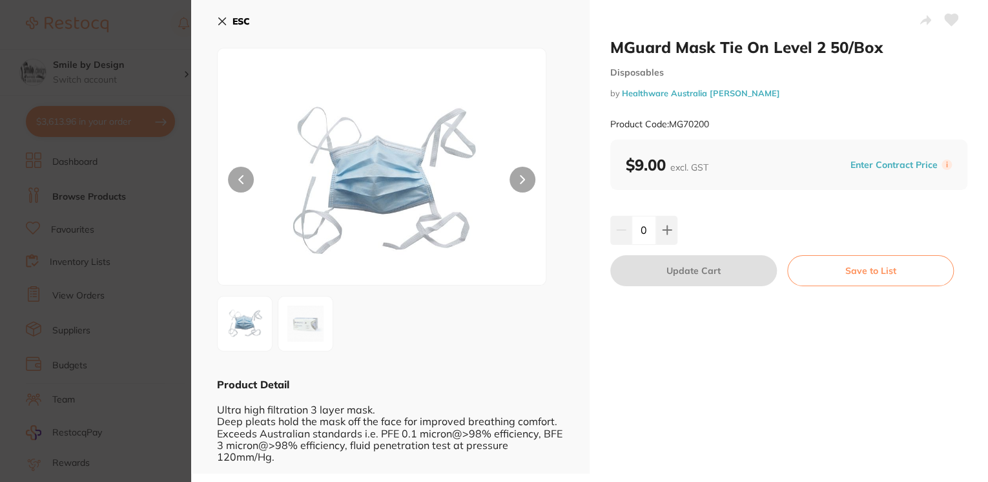
click at [171, 74] on section "MGuard Mask Tie On Level 2 50/Box Disposables by Healthware Australia [PERSON_N…" at bounding box center [494, 241] width 988 height 482
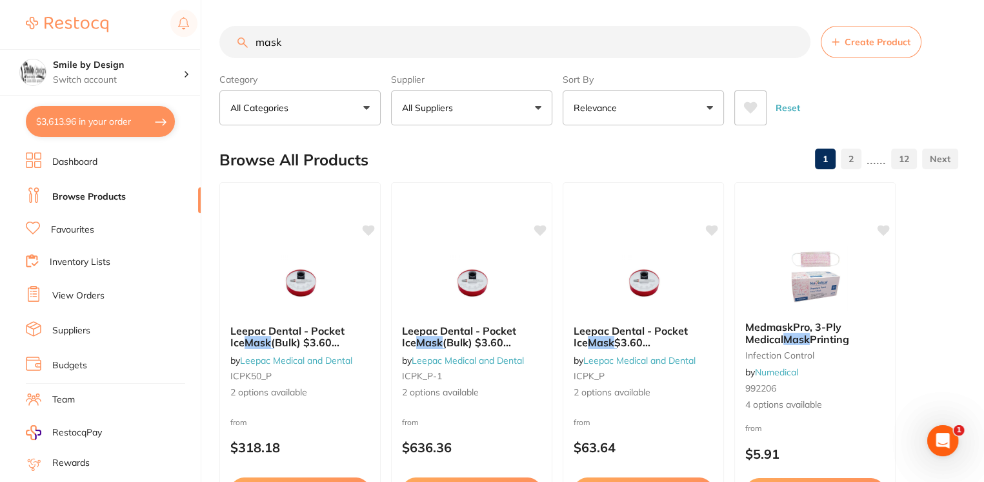
click at [369, 32] on input "mask" at bounding box center [514, 42] width 591 height 32
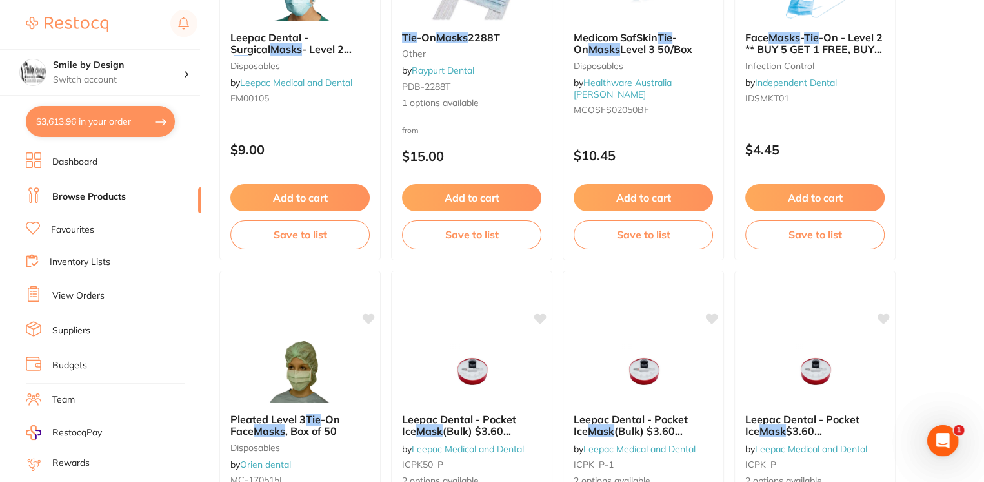
scroll to position [2496, 0]
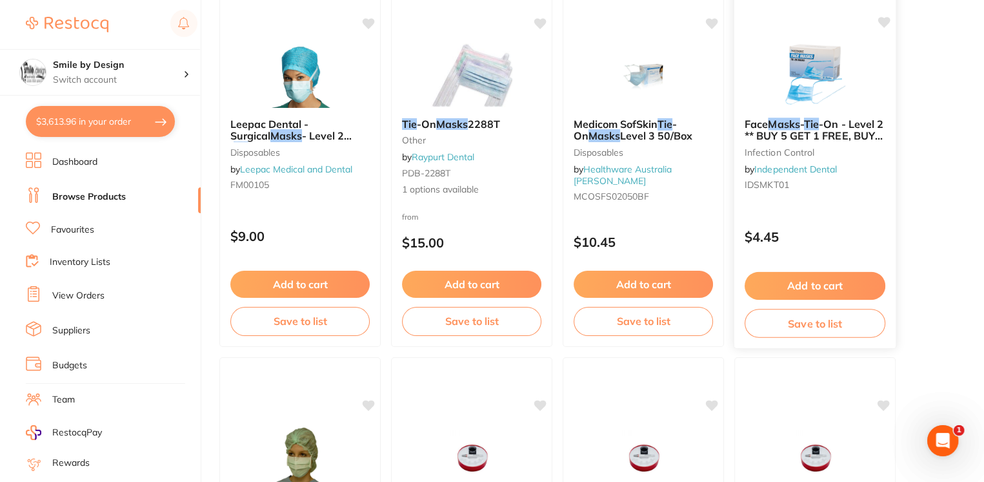
type input "mask tie"
click at [835, 137] on span "-On - Level 2 ** BUY 5 GET 1 FREE, BUY 30 GET 10 FREE**" at bounding box center [814, 135] width 139 height 37
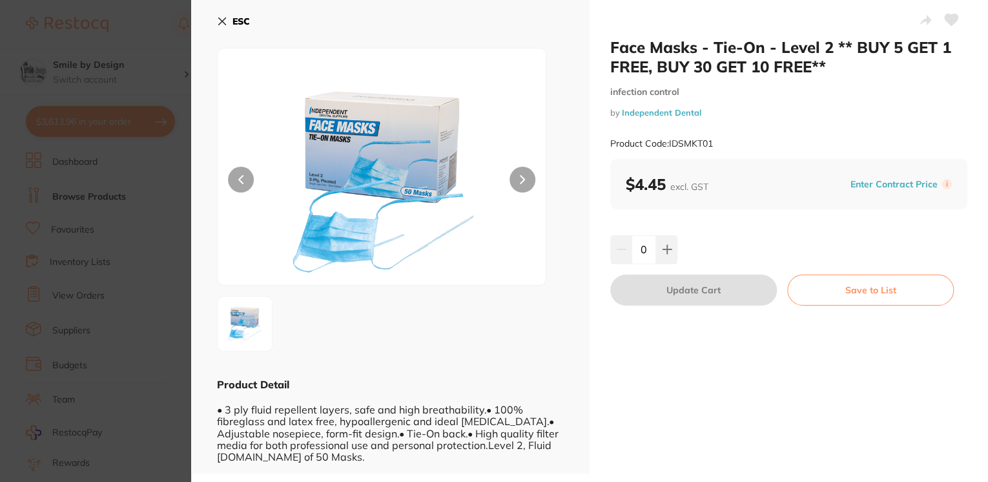
click at [535, 166] on div at bounding box center [381, 167] width 329 height 238
click at [523, 175] on icon at bounding box center [522, 179] width 5 height 9
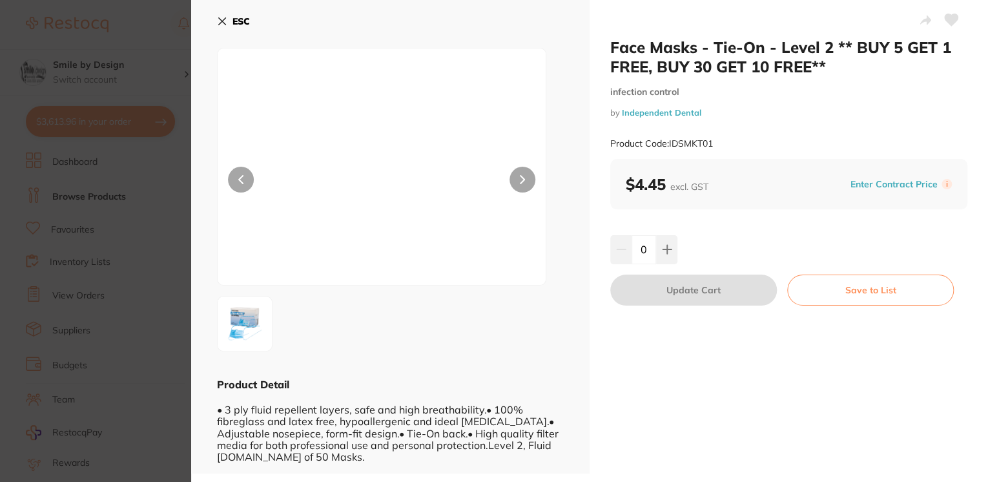
click at [523, 175] on icon at bounding box center [522, 179] width 5 height 9
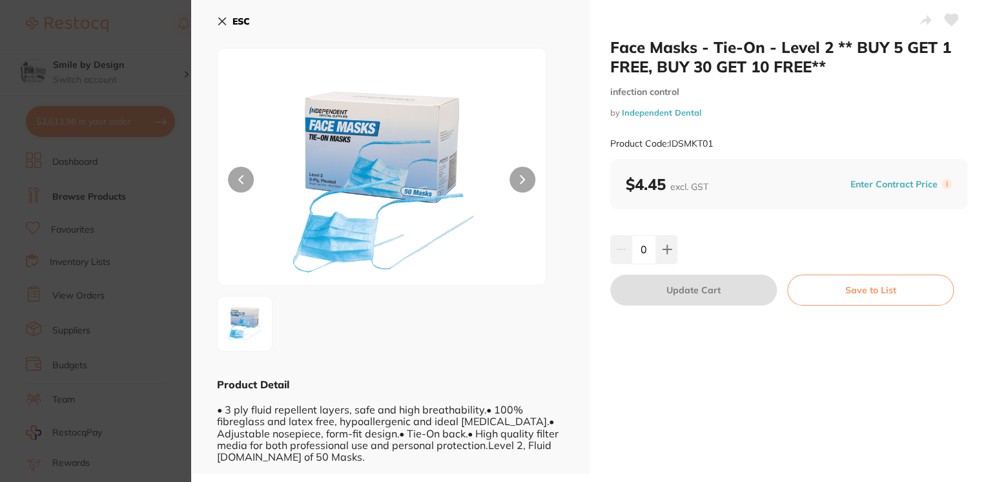
click at [522, 176] on button at bounding box center [522, 180] width 26 height 26
click at [221, 19] on icon at bounding box center [222, 21] width 7 height 7
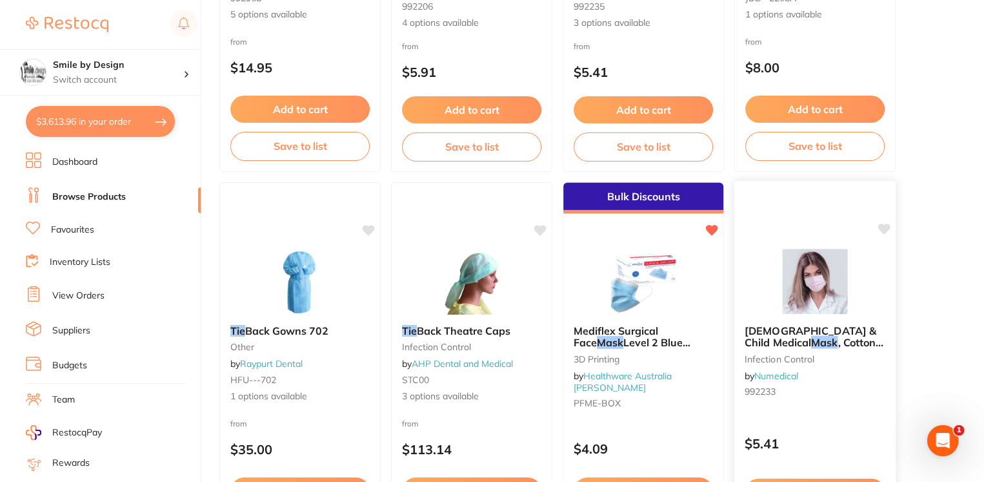
scroll to position [3442, 0]
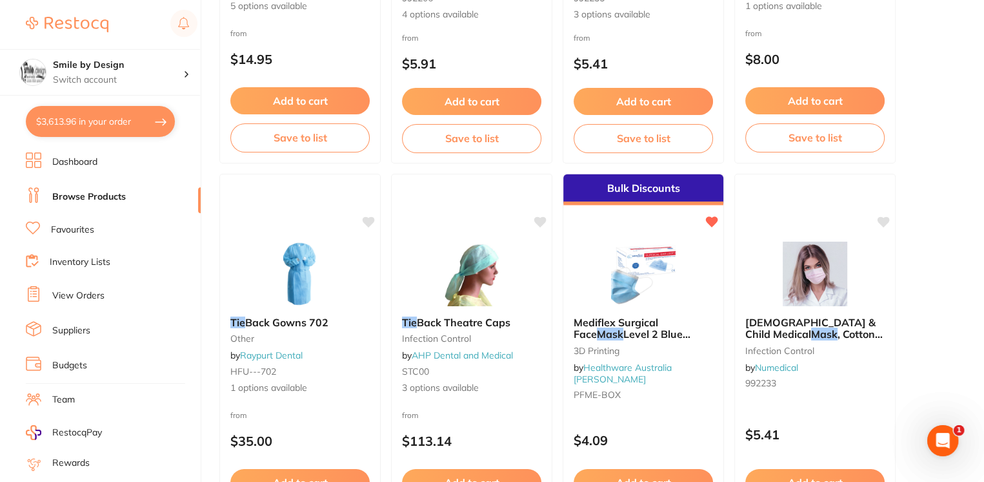
drag, startPoint x: 849, startPoint y: 258, endPoint x: 930, endPoint y: 134, distance: 147.7
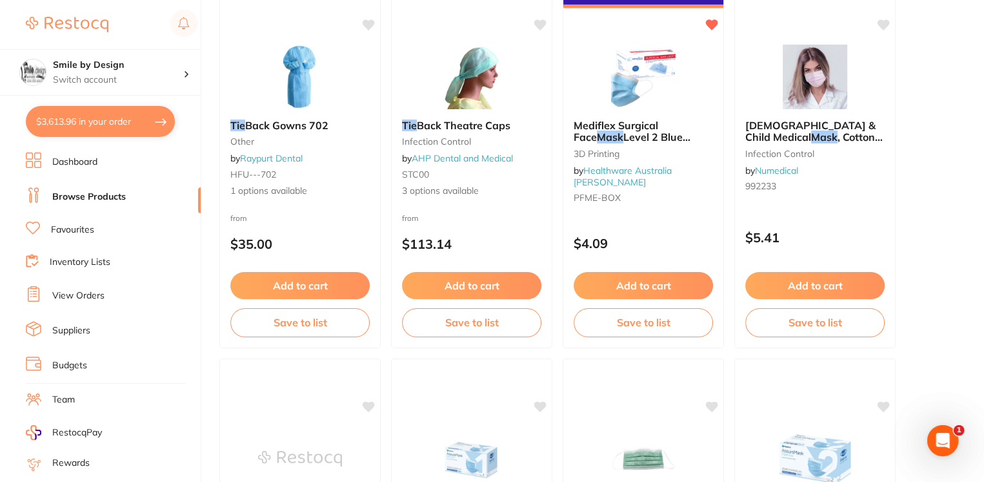
scroll to position [3615, 0]
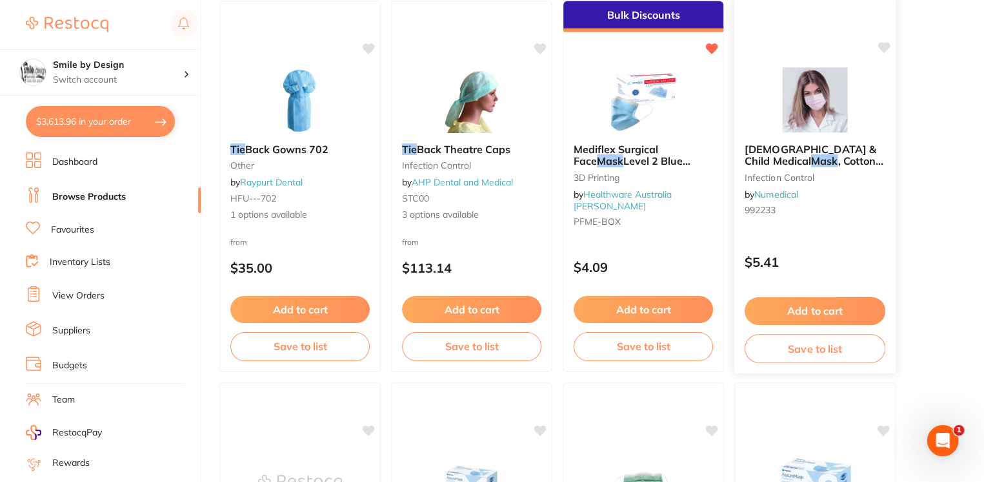
click at [868, 155] on span ", Cotton Inner Layer, 3-Ply" at bounding box center [814, 166] width 139 height 25
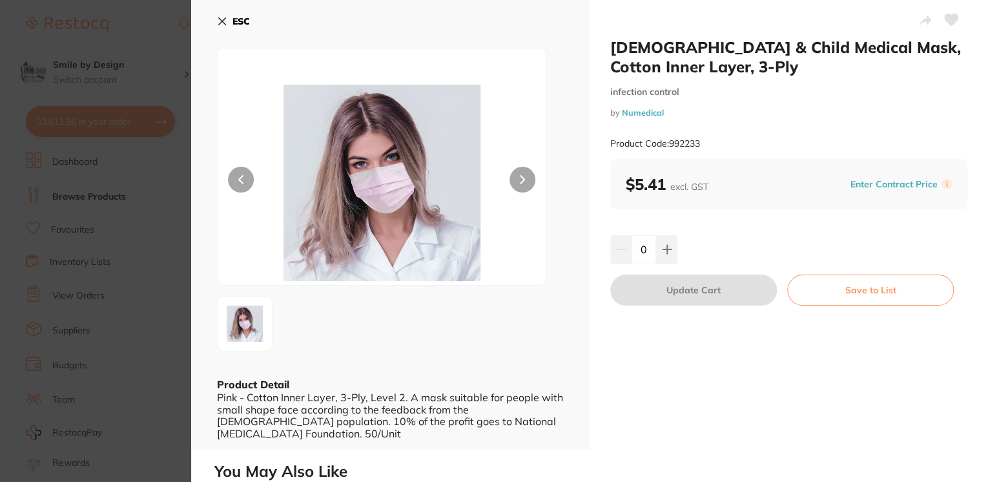
click at [530, 191] on div at bounding box center [381, 167] width 329 height 238
click at [513, 178] on button at bounding box center [521, 180] width 26 height 26
click at [223, 17] on icon at bounding box center [222, 21] width 10 height 10
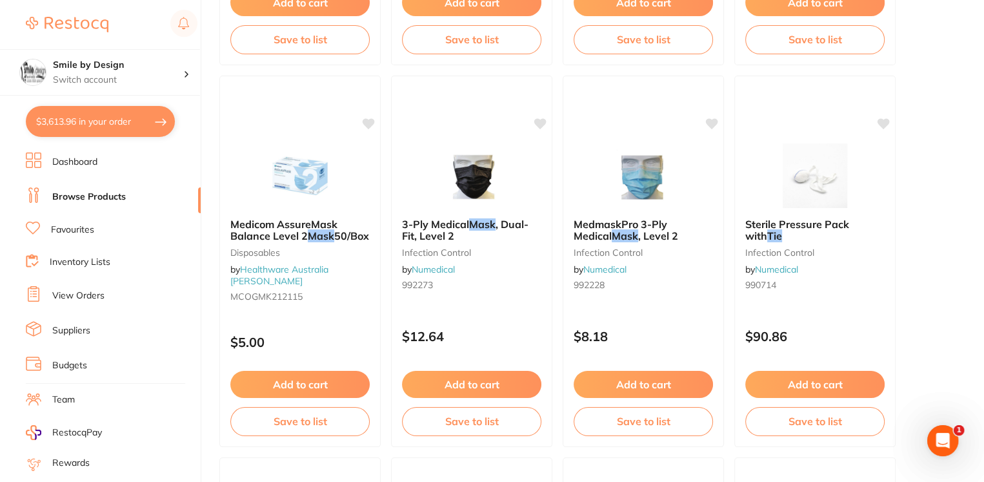
scroll to position [3873, 0]
click at [305, 241] on div "Medicom AssureMask Balance Level 2 Mask 50/Box Disposables by Healthware Austra…" at bounding box center [299, 262] width 161 height 110
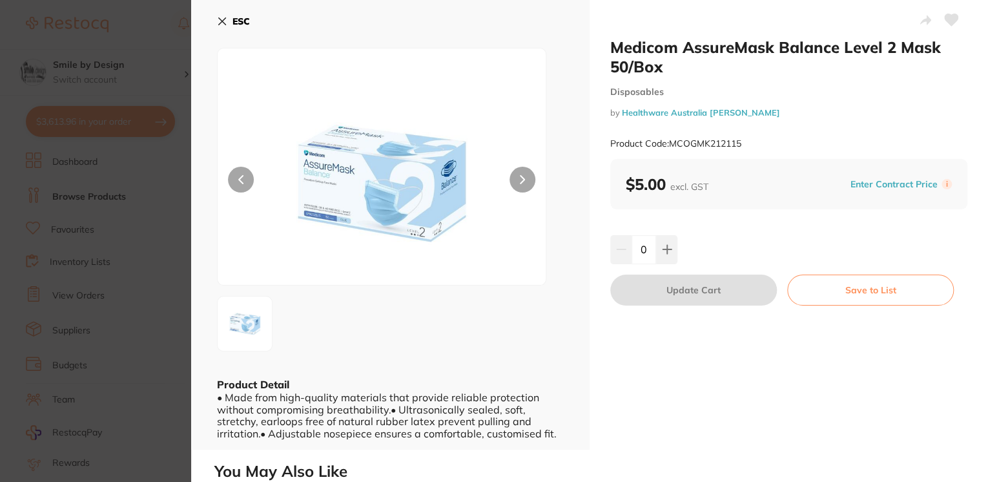
click at [224, 20] on icon at bounding box center [222, 21] width 10 height 10
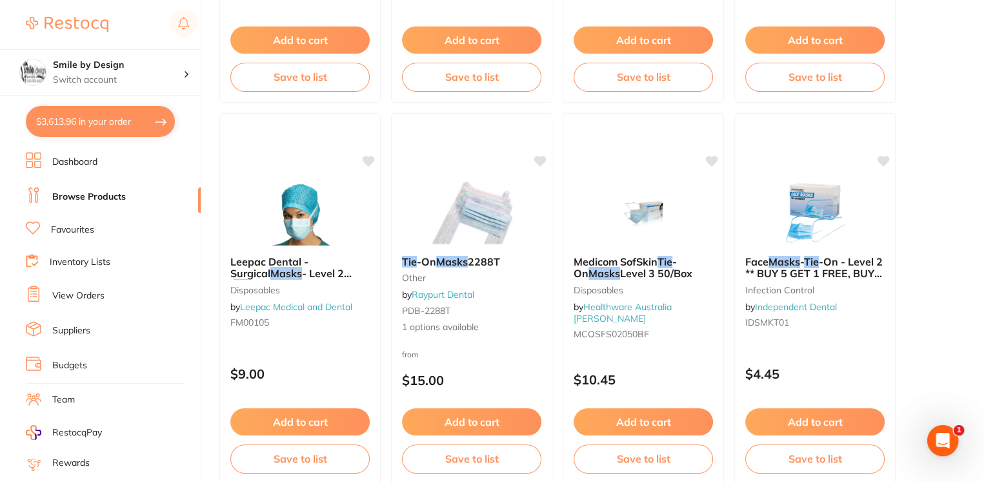
scroll to position [2324, 0]
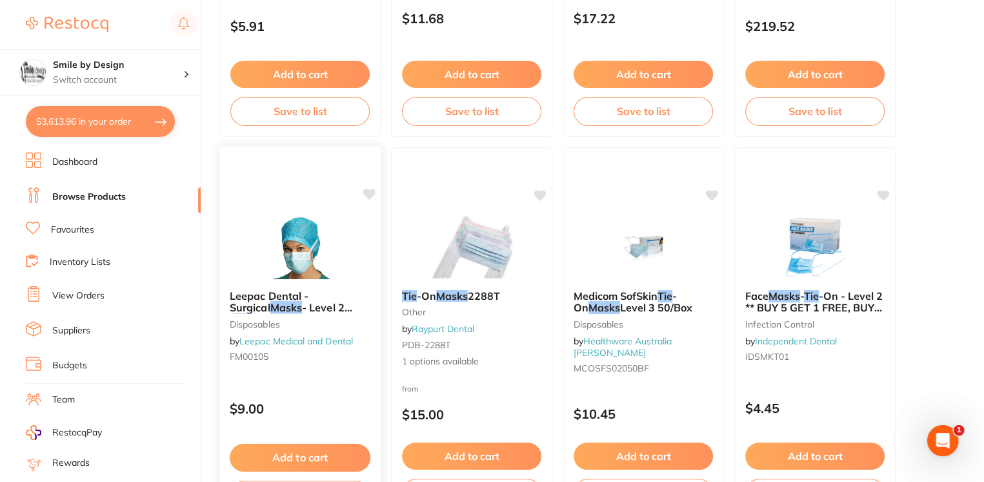
click at [301, 298] on span "Leepac Dental - Surgical" at bounding box center [269, 301] width 79 height 25
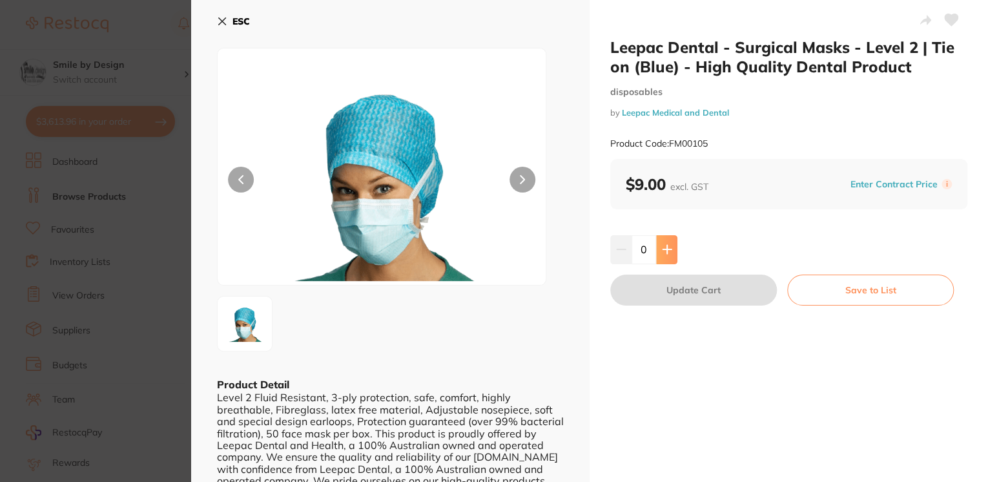
click at [667, 252] on icon at bounding box center [667, 249] width 10 height 10
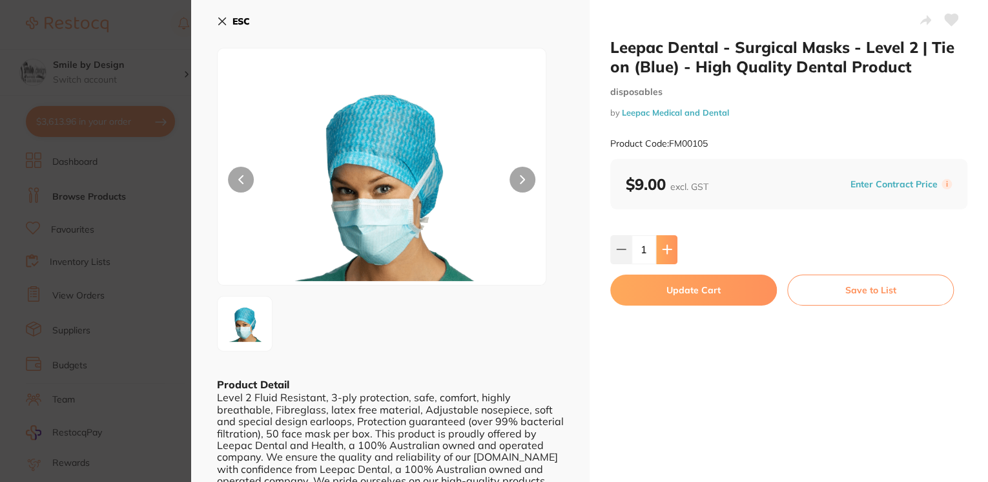
click at [668, 250] on button at bounding box center [666, 249] width 21 height 28
type input "2"
click at [932, 294] on button "Save to List" at bounding box center [870, 289] width 167 height 31
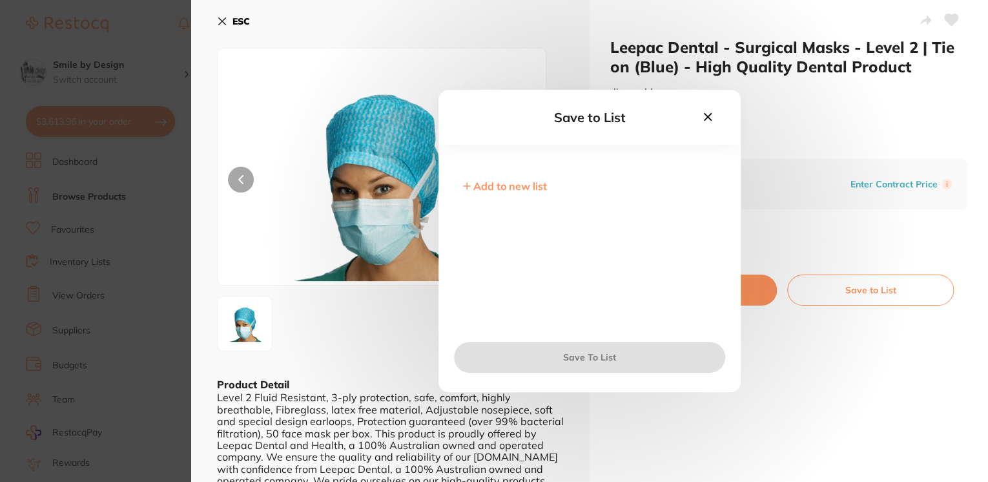
click at [705, 116] on icon at bounding box center [707, 117] width 14 height 14
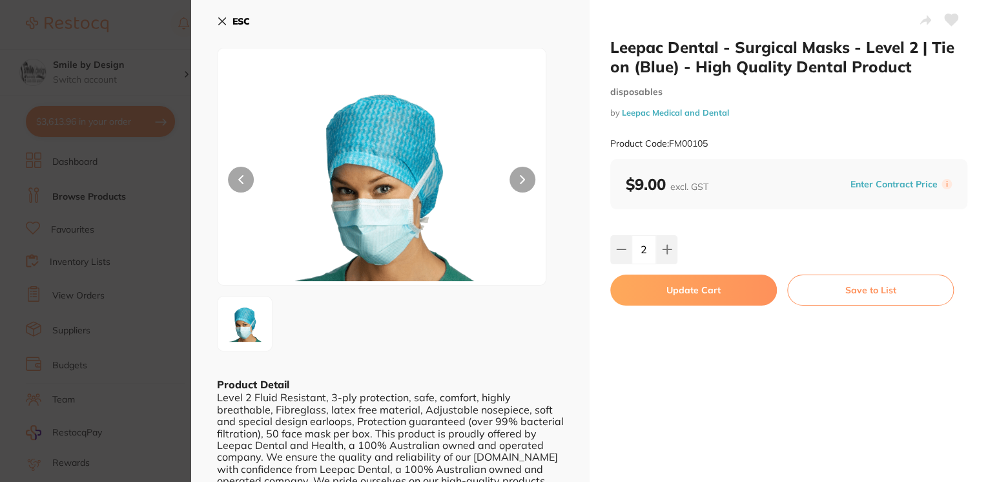
click at [715, 286] on button "Update Cart" at bounding box center [693, 289] width 167 height 31
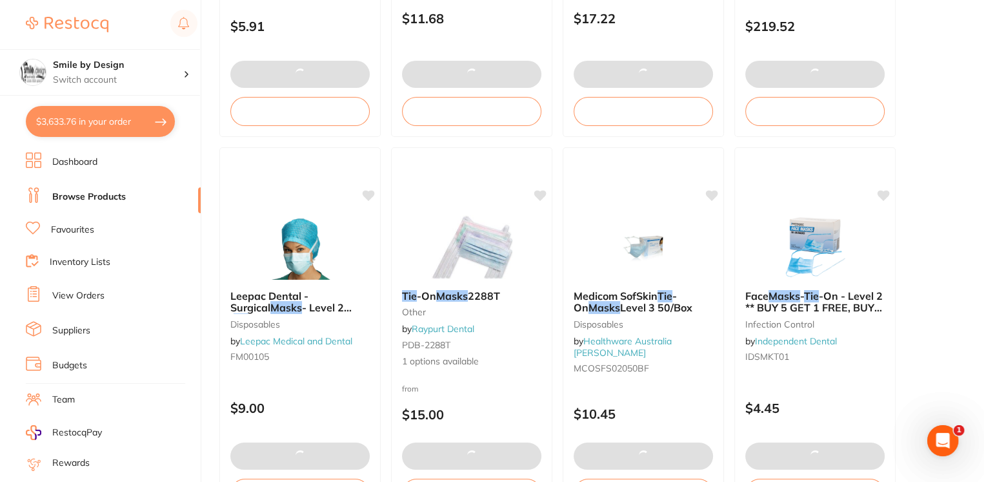
click at [77, 111] on button "$3,633.76 in your order" at bounding box center [100, 121] width 149 height 31
checkbox input "true"
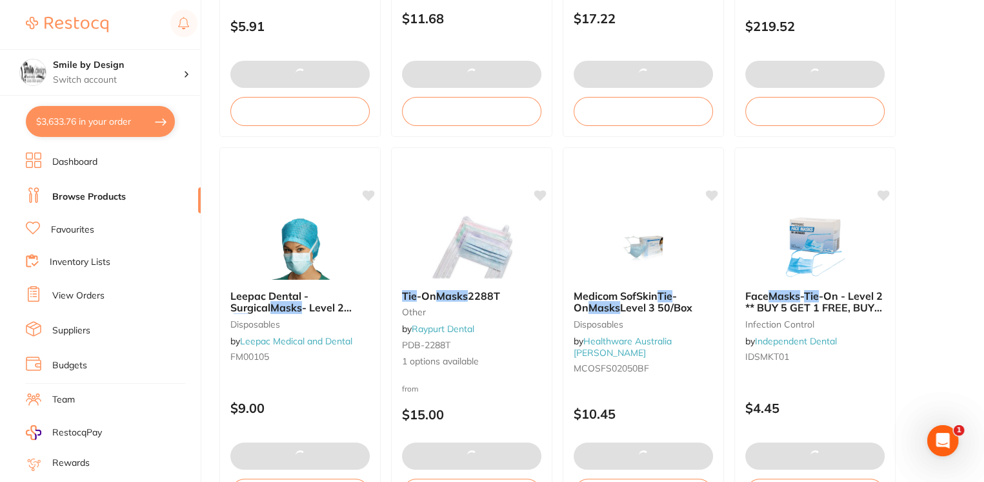
checkbox input "true"
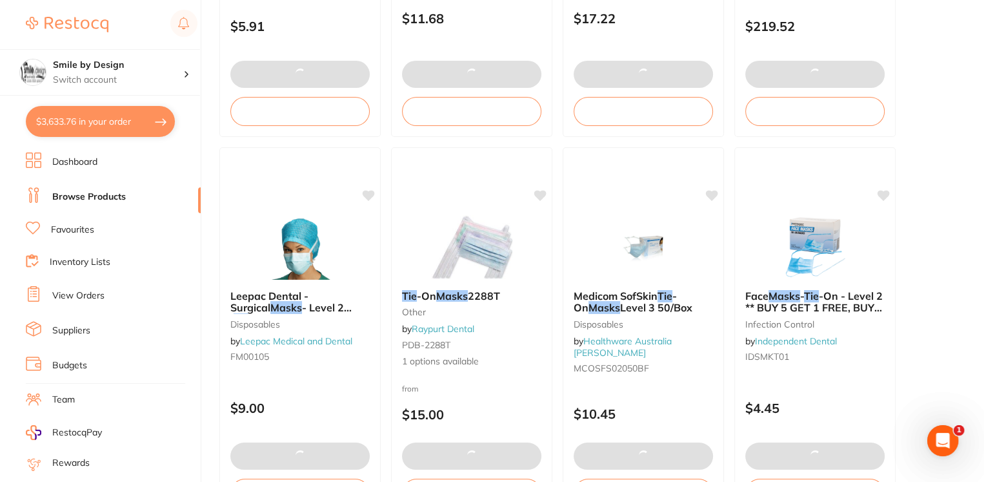
checkbox input "true"
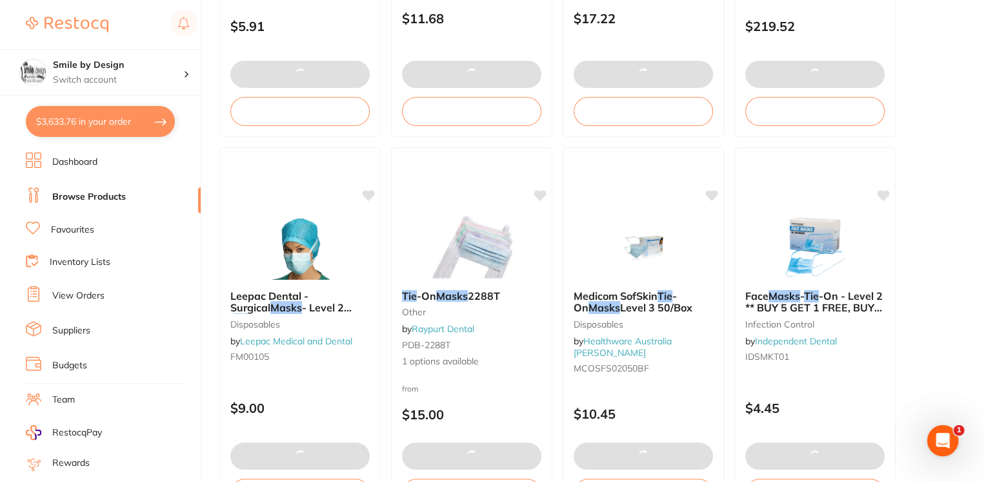
checkbox input "true"
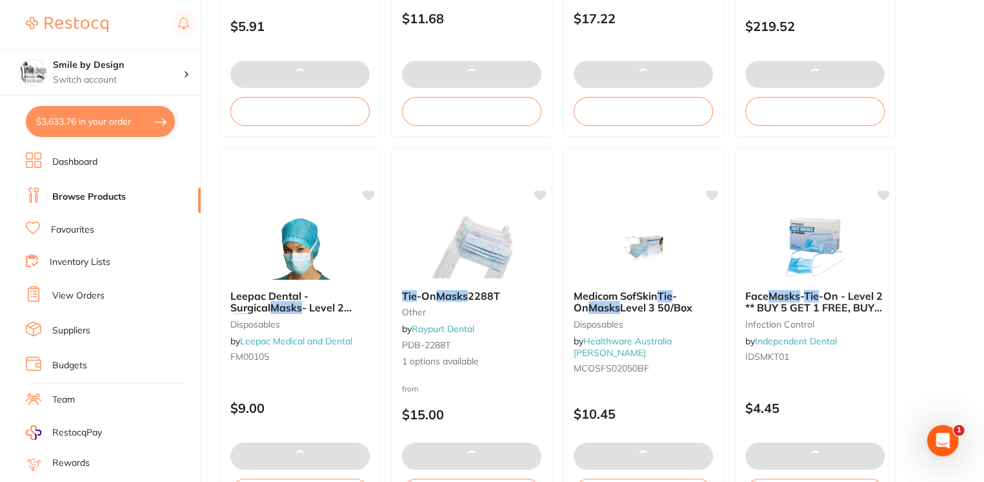
checkbox input "true"
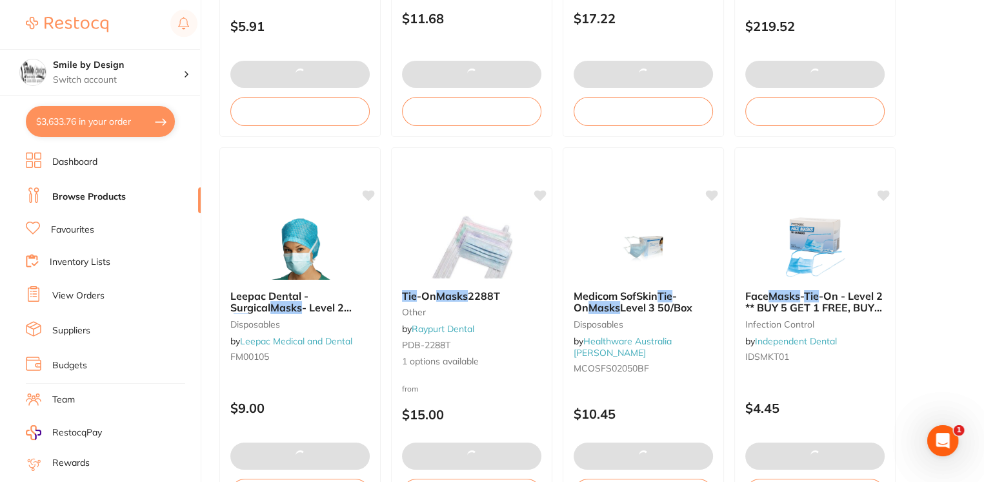
checkbox input "true"
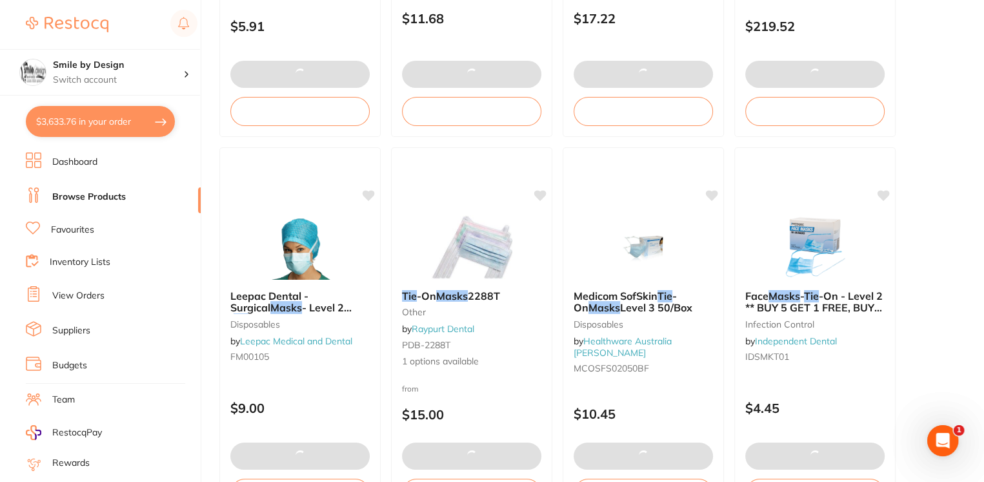
checkbox input "true"
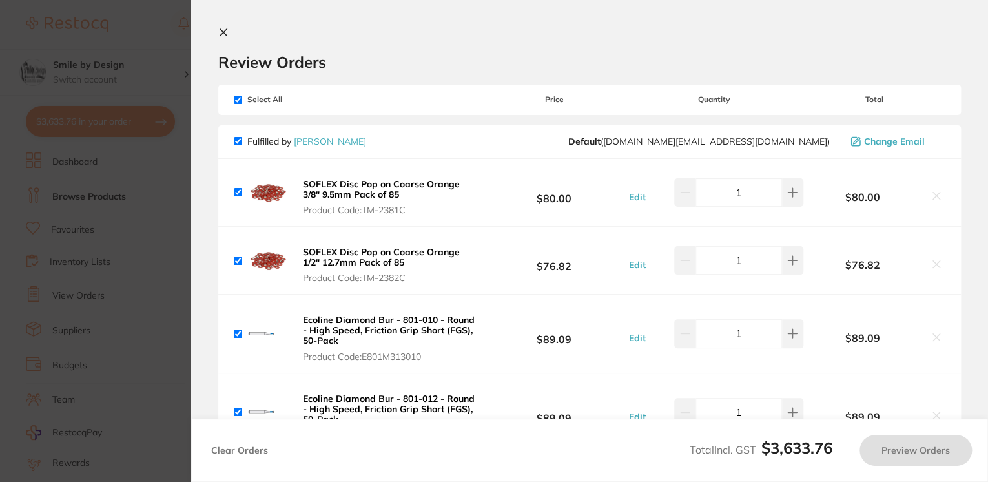
checkbox input "false"
checkbox input "true"
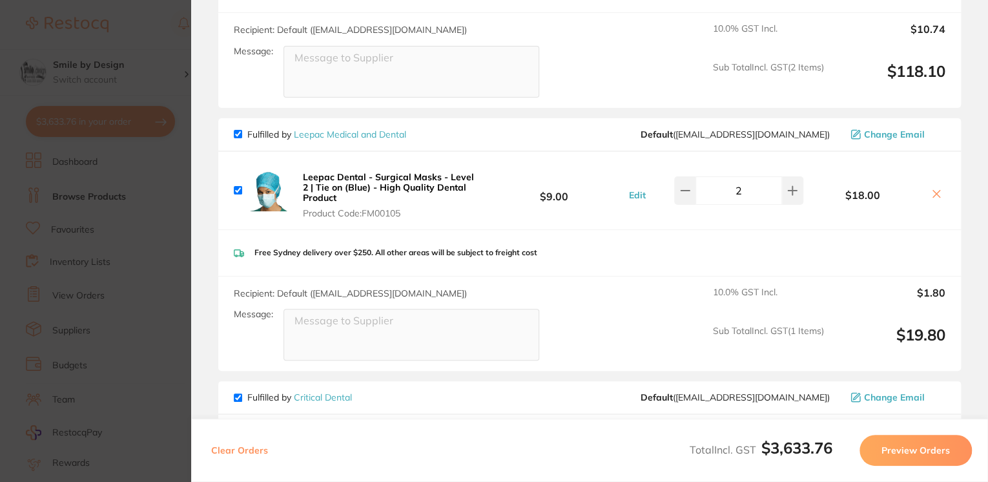
scroll to position [2087, 0]
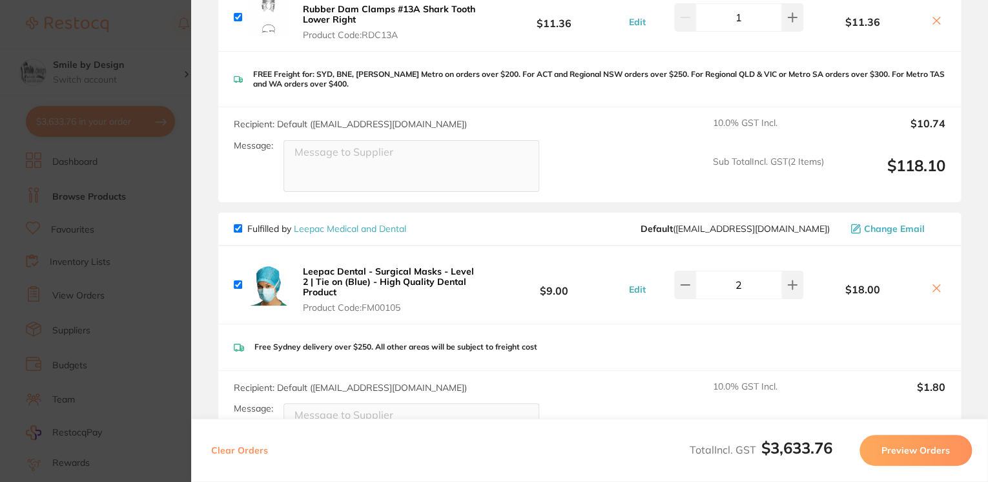
click at [147, 261] on section "Update RRP Set your pre negotiated price for this item. Item Agreed RRP (excl. …" at bounding box center [494, 241] width 988 height 482
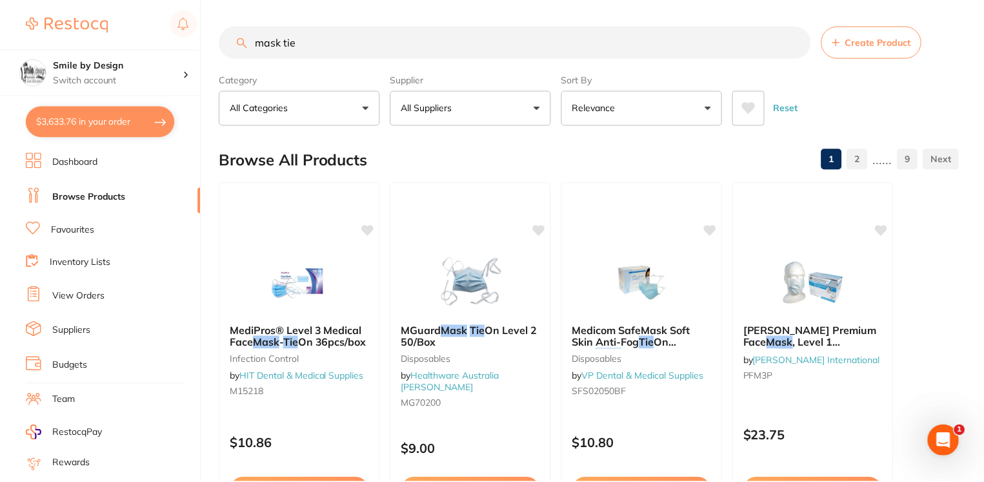
scroll to position [2324, 0]
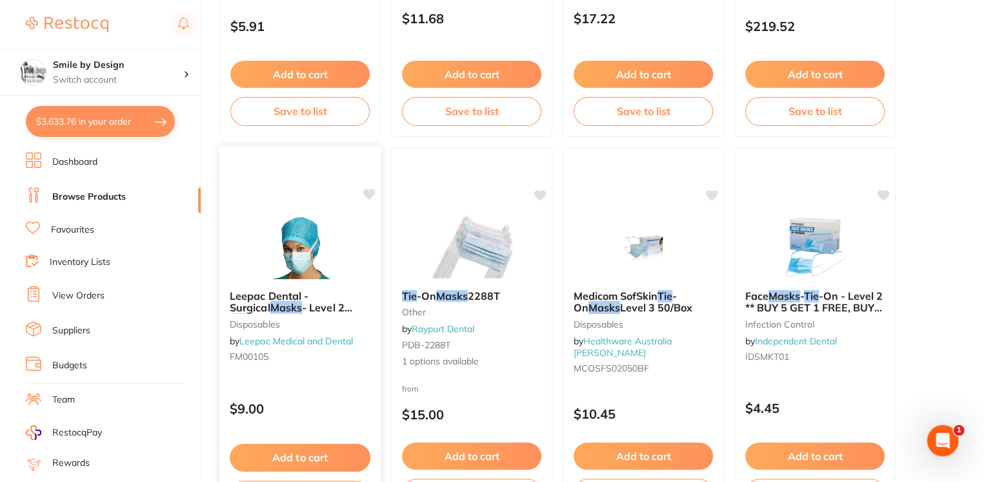
click at [270, 229] on img at bounding box center [300, 246] width 85 height 65
